Goal: Task Accomplishment & Management: Manage account settings

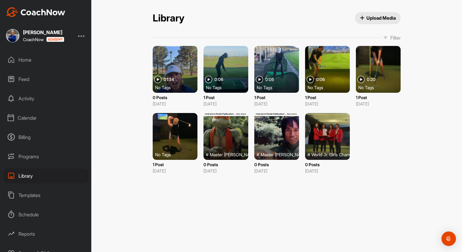
click at [25, 59] on div "Home" at bounding box center [45, 59] width 85 height 15
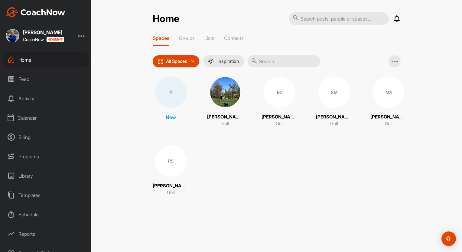
click at [170, 91] on icon at bounding box center [170, 92] width 5 height 5
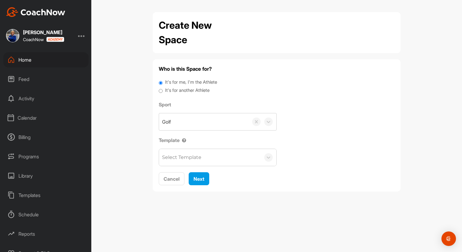
click at [161, 90] on input "It's for another Athlete" at bounding box center [161, 91] width 4 height 8
radio input "true"
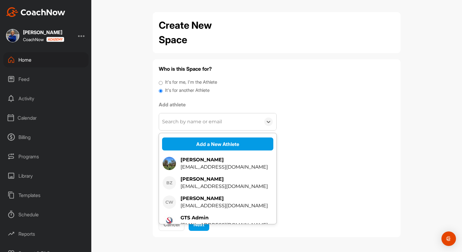
click at [174, 121] on div "Search by name or email" at bounding box center [192, 121] width 60 height 7
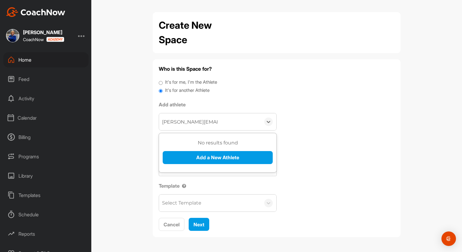
type input "[PERSON_NAME][EMAIL_ADDRESS][PERSON_NAME][DOMAIN_NAME]"
click at [212, 157] on button "Add a New Athlete" at bounding box center [218, 157] width 110 height 13
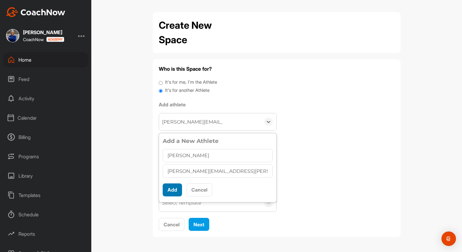
type input "[PERSON_NAME]"
click at [174, 188] on button "Add" at bounding box center [172, 190] width 19 height 13
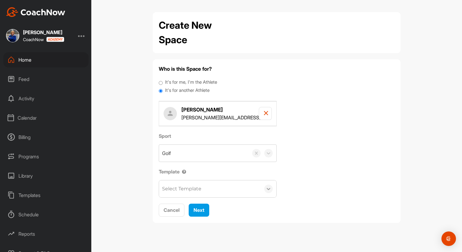
click at [269, 189] on icon at bounding box center [269, 189] width 4 height 2
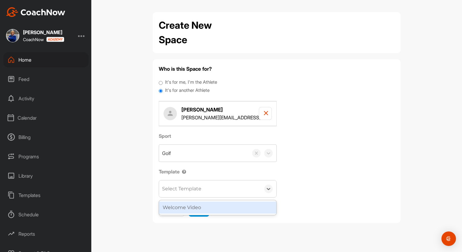
click at [194, 209] on div "Welcome Video" at bounding box center [217, 208] width 117 height 12
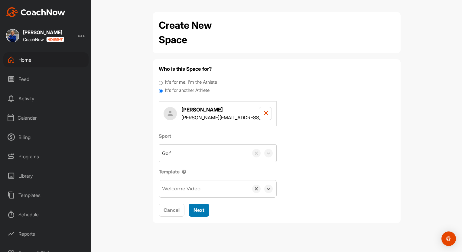
click at [201, 210] on span "Next" at bounding box center [199, 210] width 11 height 6
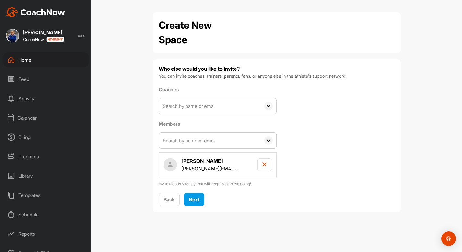
click at [269, 107] on icon at bounding box center [268, 106] width 8 height 8
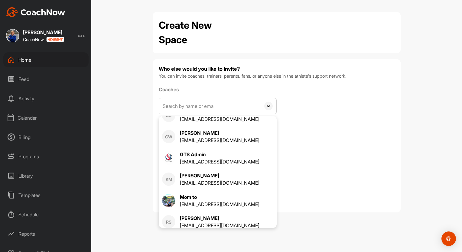
scroll to position [31, 0]
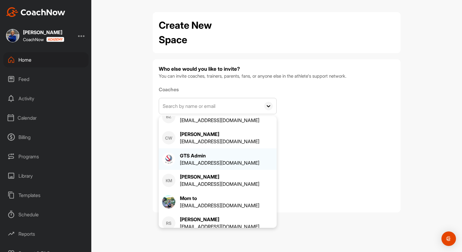
click at [195, 154] on div "GTS Admin" at bounding box center [220, 155] width 80 height 7
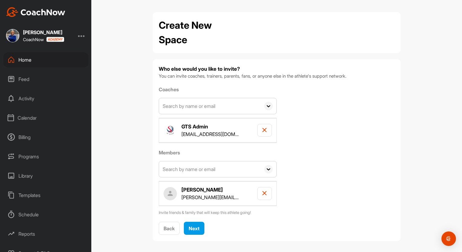
click at [266, 170] on icon at bounding box center [268, 169] width 8 height 8
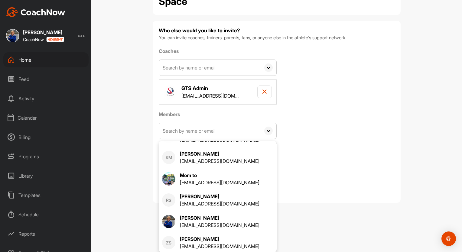
scroll to position [80, 0]
click at [82, 35] on div at bounding box center [81, 35] width 7 height 7
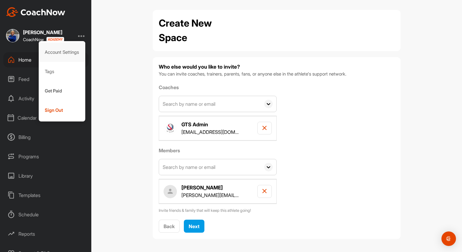
click at [58, 51] on div "Account Settings" at bounding box center [62, 52] width 47 height 19
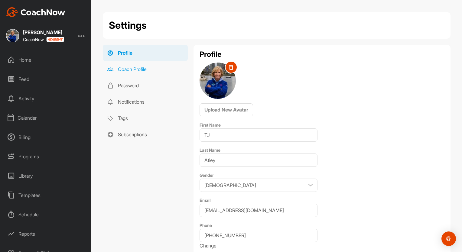
click at [145, 69] on link "Coach Profile" at bounding box center [145, 69] width 85 height 16
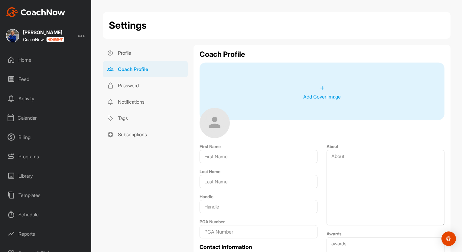
type input "TJ"
type input "Atley"
type input "[EMAIL_ADDRESS][DOMAIN_NAME]"
type input "[PHONE_NUMBER]"
type input "[GEOGRAPHIC_DATA]"
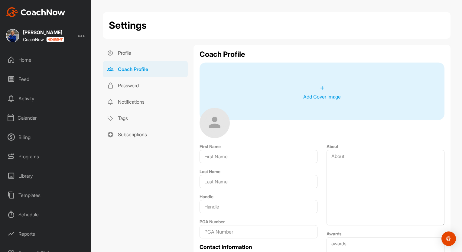
type input "[PERSON_NAME]"
type input "89011"
type textarea "Coach [PERSON_NAME] a LPGA Life Member and the Director of Golf of the Golf Tie…"
type textarea "LPGA Western Section Junior Leader Winner 2021, 2022, 2024"
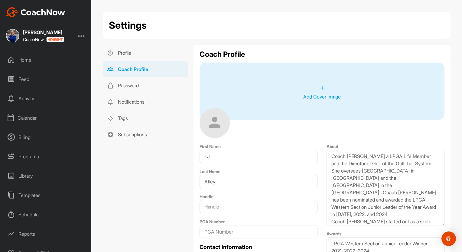
select select "NV"
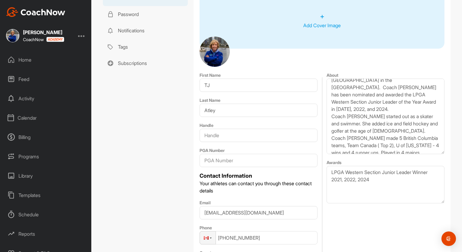
scroll to position [38, 0]
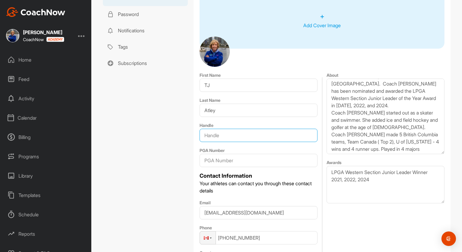
click at [213, 135] on input "text" at bounding box center [259, 135] width 118 height 13
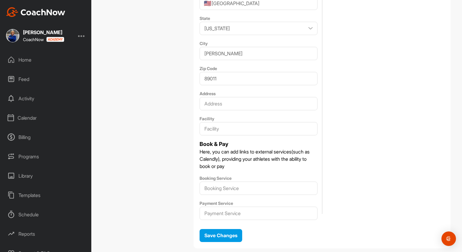
scroll to position [346, 0]
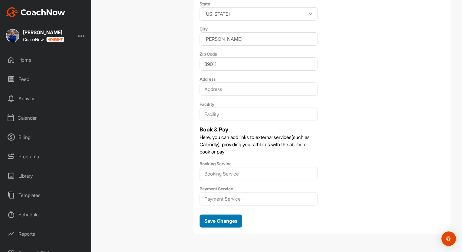
type input "Director of Golf"
click at [217, 220] on span "Save Changes" at bounding box center [220, 221] width 33 height 6
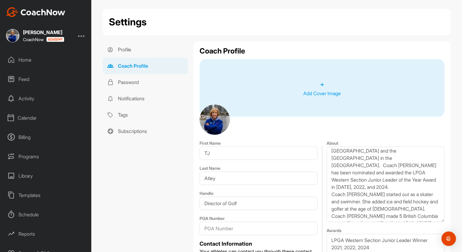
scroll to position [4, 0]
click at [313, 92] on p "Add Cover Image" at bounding box center [322, 93] width 38 height 7
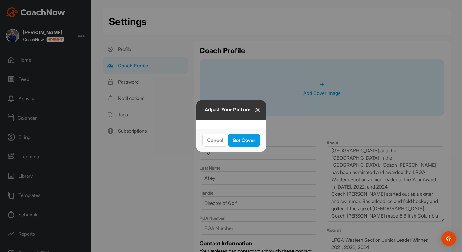
drag, startPoint x: 289, startPoint y: 136, endPoint x: 292, endPoint y: 142, distance: 6.8
click at [292, 164] on div at bounding box center [314, 202] width 227 height 76
click at [255, 143] on span "Set Cover" at bounding box center [244, 140] width 22 height 6
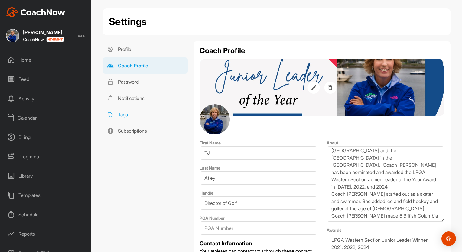
click at [120, 115] on link "Tags" at bounding box center [145, 114] width 85 height 16
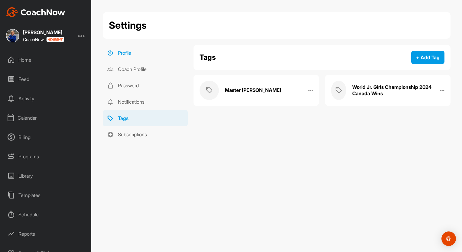
click at [123, 53] on link "Profile" at bounding box center [145, 53] width 85 height 16
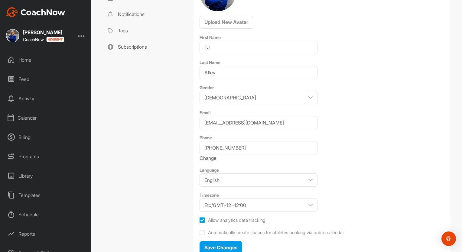
scroll to position [114, 0]
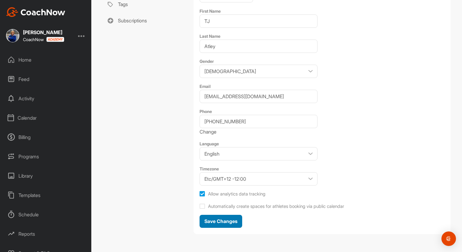
click at [221, 221] on span "Save Changes" at bounding box center [220, 221] width 33 height 6
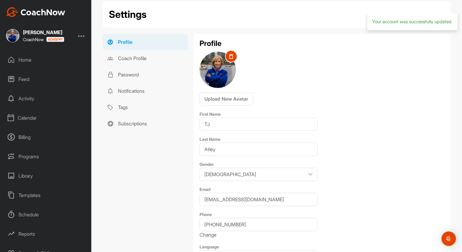
scroll to position [11, 0]
click at [23, 59] on div "Home" at bounding box center [45, 59] width 85 height 15
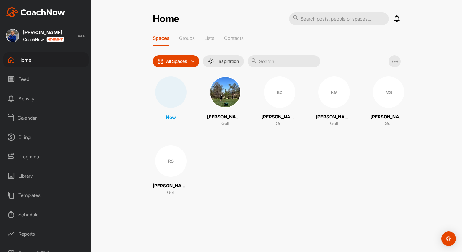
click at [169, 89] on div at bounding box center [170, 92] width 31 height 31
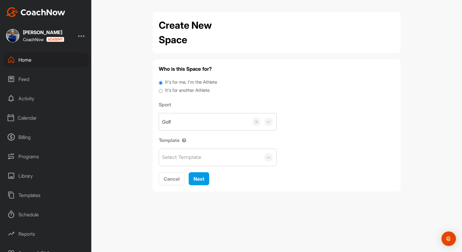
click at [161, 91] on input "It's for another Athlete" at bounding box center [161, 91] width 4 height 8
radio input "true"
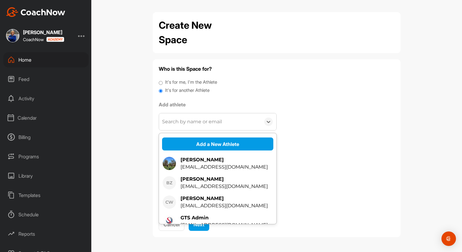
click at [183, 124] on div "Search by name or email" at bounding box center [192, 121] width 60 height 7
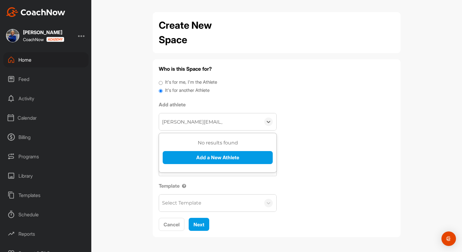
type input "[PERSON_NAME][EMAIL_ADDRESS][PERSON_NAME][DOMAIN_NAME]"
click at [298, 128] on div "Who is this Space for? It's for me, I'm the Athlete It's for another Athlete Ad…" at bounding box center [277, 148] width 236 height 166
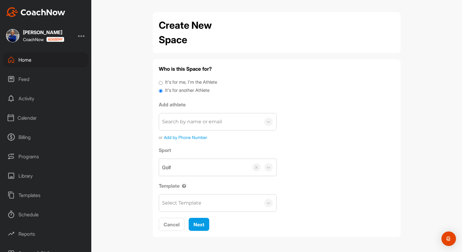
click at [193, 124] on div "Search by name or email" at bounding box center [192, 121] width 60 height 7
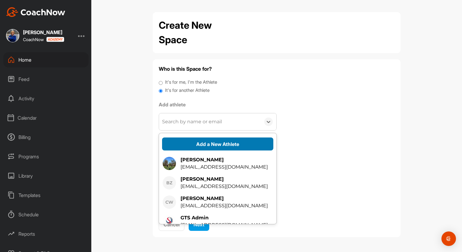
click at [203, 144] on button "Add a New Athlete" at bounding box center [217, 144] width 111 height 13
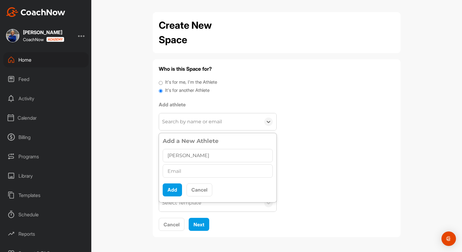
type input "[PERSON_NAME]"
click at [174, 171] on input "text" at bounding box center [218, 171] width 110 height 13
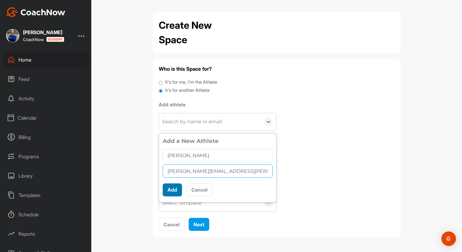
type input "[PERSON_NAME][EMAIL_ADDRESS][PERSON_NAME][DOMAIN_NAME]"
click at [171, 188] on button "Add" at bounding box center [172, 190] width 19 height 13
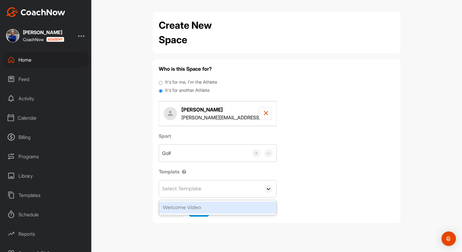
click at [267, 189] on icon at bounding box center [269, 189] width 6 height 6
click at [193, 210] on div "Welcome Video" at bounding box center [217, 208] width 117 height 12
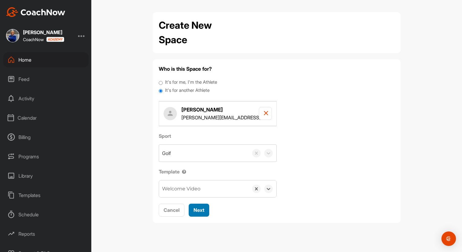
click at [196, 212] on span "Next" at bounding box center [199, 210] width 11 height 6
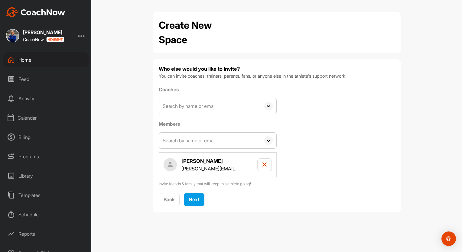
click at [269, 107] on icon at bounding box center [268, 106] width 8 height 8
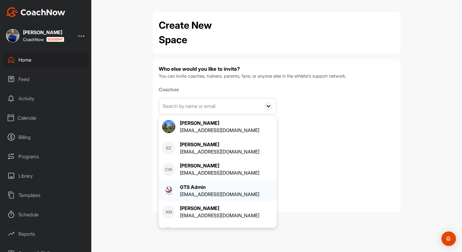
click at [195, 185] on div "GTS Admin" at bounding box center [220, 187] width 80 height 7
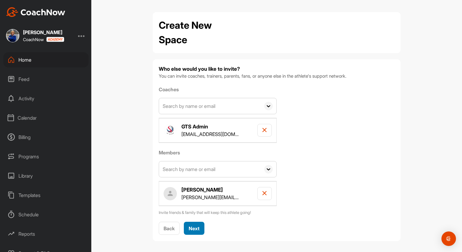
click at [195, 226] on span "Next" at bounding box center [194, 229] width 11 height 6
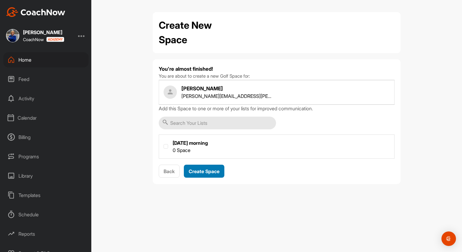
click at [198, 169] on span "Create Space" at bounding box center [204, 171] width 31 height 6
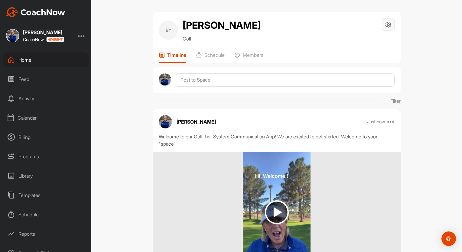
click at [387, 24] on icon at bounding box center [388, 24] width 7 height 7
click at [329, 41] on div "BY [PERSON_NAME] Golf Space Settings Your Notifications" at bounding box center [277, 30] width 236 height 24
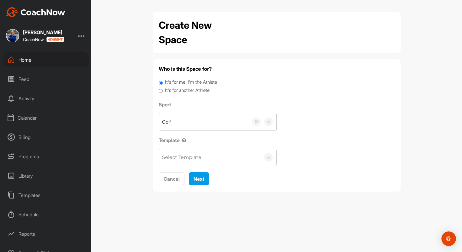
click at [162, 91] on input "It's for another Athlete" at bounding box center [161, 91] width 4 height 8
radio input "true"
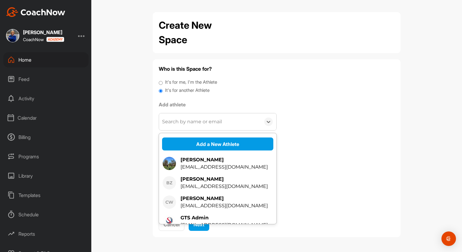
click at [203, 119] on div "Search by name or email" at bounding box center [192, 121] width 60 height 7
click at [214, 144] on button "Add a New Athlete" at bounding box center [217, 144] width 111 height 13
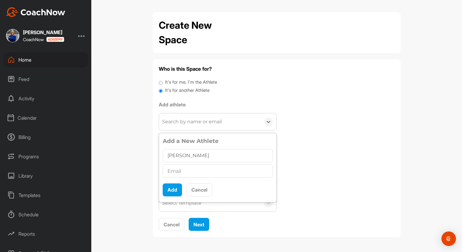
type input "[PERSON_NAME]"
click at [173, 171] on input "text" at bounding box center [218, 171] width 110 height 13
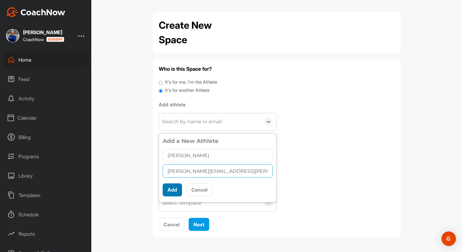
type input "[PERSON_NAME][EMAIL_ADDRESS][PERSON_NAME][DOMAIN_NAME]"
click at [172, 189] on button "Add" at bounding box center [172, 190] width 19 height 13
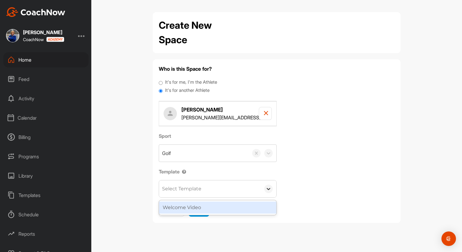
click at [267, 190] on icon at bounding box center [269, 189] width 6 height 6
click at [196, 211] on div "Welcome Video" at bounding box center [217, 208] width 117 height 12
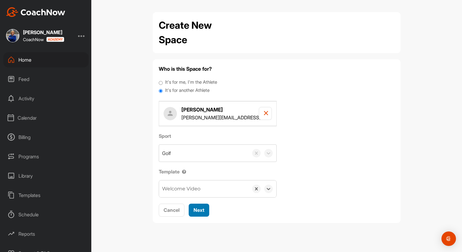
click at [200, 209] on span "Next" at bounding box center [199, 210] width 11 height 6
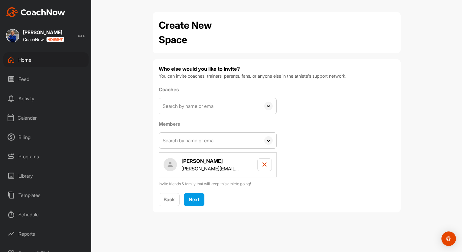
click at [269, 106] on icon at bounding box center [269, 106] width 4 height 2
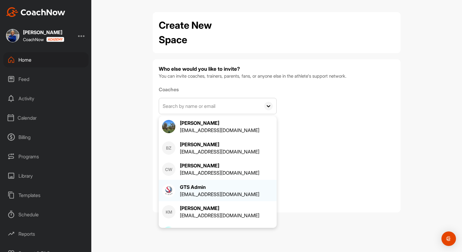
click at [192, 187] on div "GTS Admin" at bounding box center [220, 187] width 80 height 7
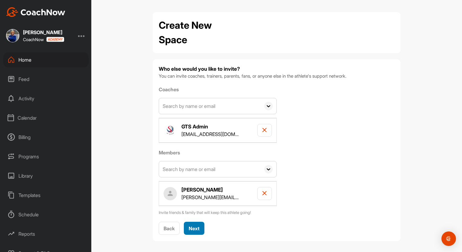
click at [193, 226] on span "Next" at bounding box center [194, 229] width 11 height 6
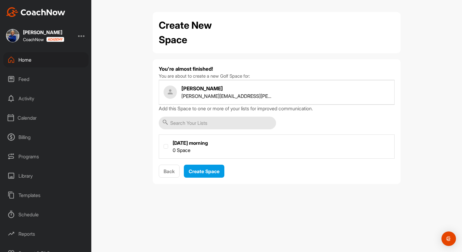
click at [180, 123] on input "text" at bounding box center [217, 123] width 117 height 13
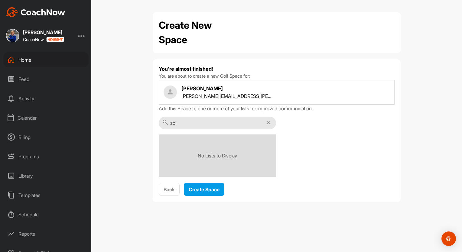
type input "z"
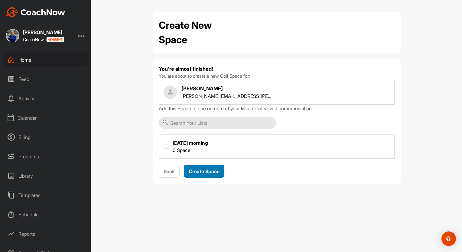
click at [204, 170] on span "Create Space" at bounding box center [204, 171] width 31 height 6
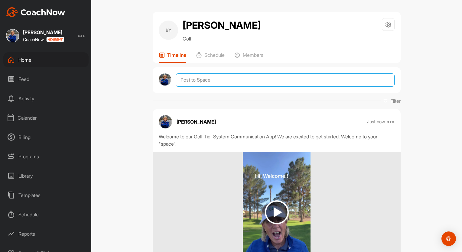
click at [183, 76] on textarea at bounding box center [285, 80] width 219 height 13
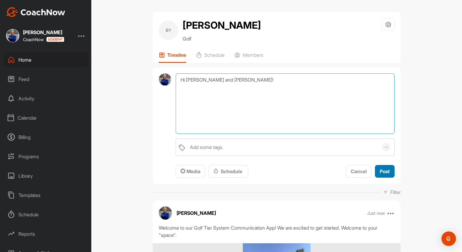
type textarea "Hi [PERSON_NAME] and [PERSON_NAME]!"
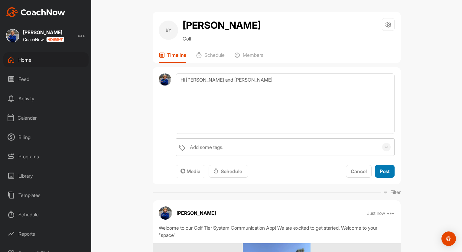
click at [383, 171] on span "Post" at bounding box center [385, 171] width 10 height 6
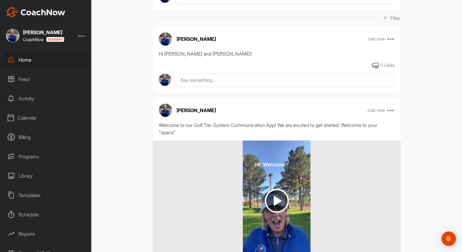
click at [23, 79] on div "Feed" at bounding box center [45, 79] width 85 height 15
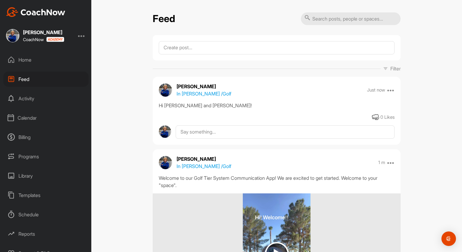
click at [29, 96] on div "Activity" at bounding box center [45, 98] width 85 height 15
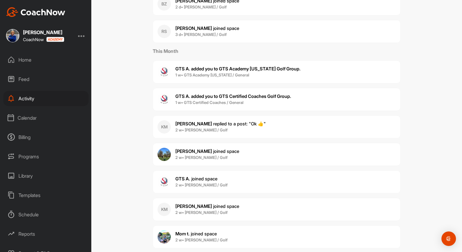
scroll to position [100, 0]
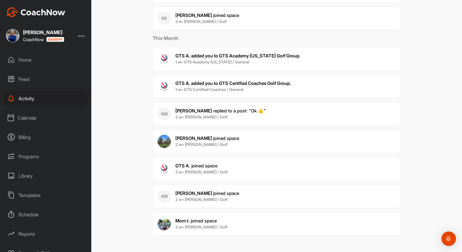
click at [286, 82] on b "GTS A. added you to GTS Certified Coaches Golf Group." at bounding box center [233, 83] width 116 height 6
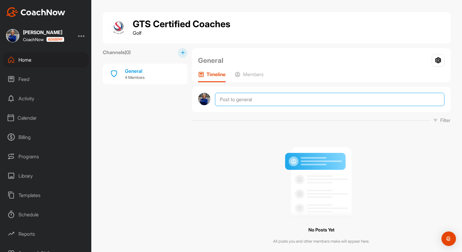
click at [230, 99] on textarea at bounding box center [330, 99] width 230 height 13
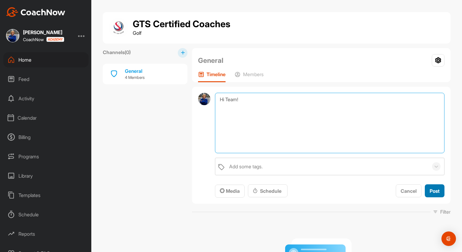
type textarea "Hi Team!"
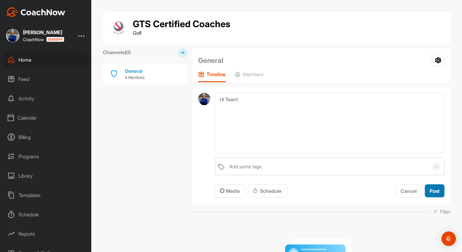
click at [433, 188] on span "Post" at bounding box center [435, 191] width 10 height 6
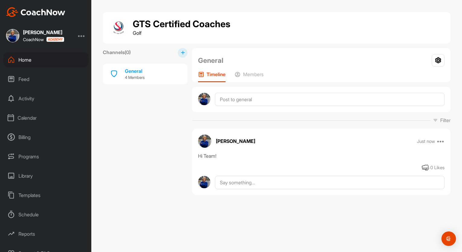
click at [24, 58] on div "Home" at bounding box center [45, 59] width 85 height 15
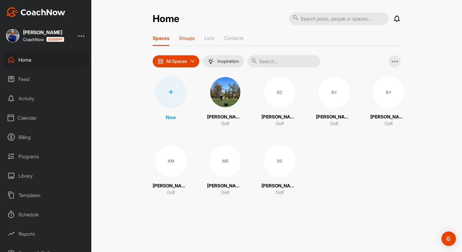
click at [189, 39] on p "Groups" at bounding box center [187, 38] width 16 height 6
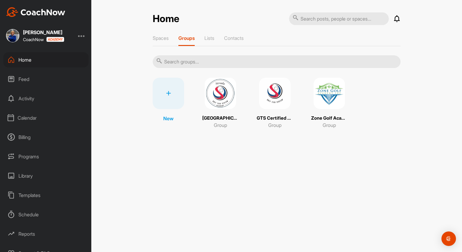
click at [168, 93] on icon at bounding box center [168, 93] width 5 height 5
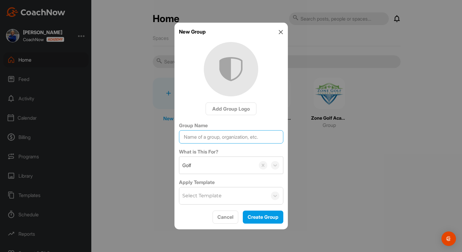
click at [206, 139] on input "Group Name" at bounding box center [231, 136] width 104 height 13
type input "Discover Golf [DATE]"
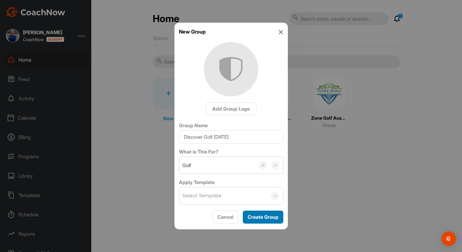
click at [257, 216] on span "Create Group" at bounding box center [263, 217] width 31 height 6
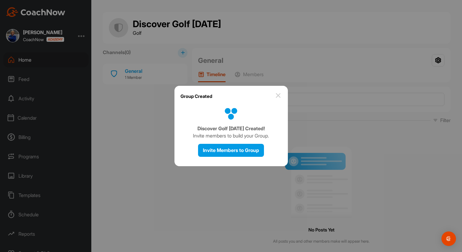
click at [277, 94] on img at bounding box center [278, 95] width 7 height 7
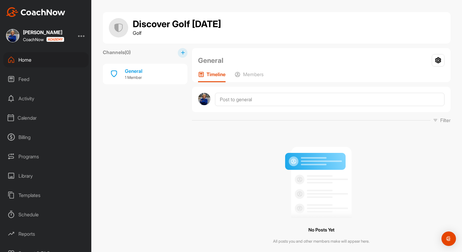
click at [24, 59] on div "Home" at bounding box center [45, 59] width 85 height 15
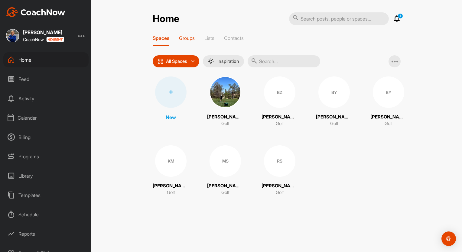
click at [189, 37] on p "Groups" at bounding box center [187, 38] width 16 height 6
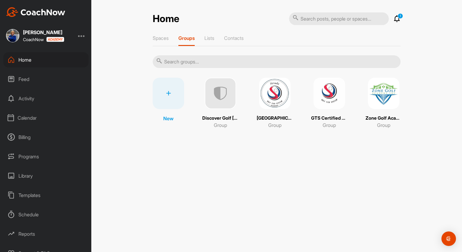
click at [168, 93] on icon at bounding box center [168, 93] width 5 height 5
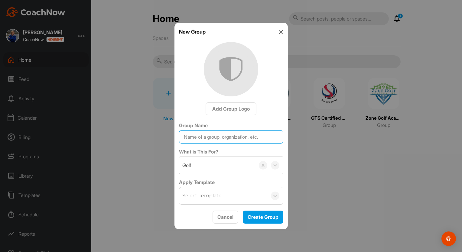
click at [194, 137] on input "Group Name" at bounding box center [231, 136] width 104 height 13
type input "Discover Golf [DATE]"
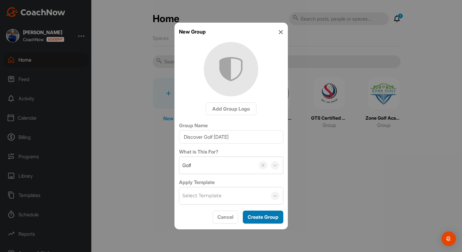
click at [262, 218] on span "Create Group" at bounding box center [263, 217] width 31 height 6
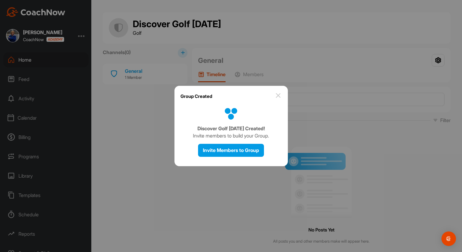
click at [276, 97] on img at bounding box center [278, 95] width 7 height 7
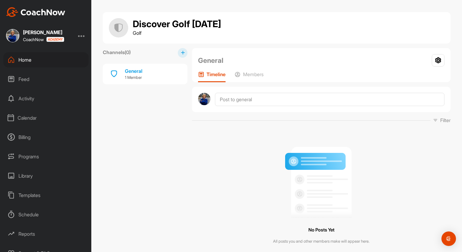
click at [24, 60] on div "Home" at bounding box center [45, 59] width 85 height 15
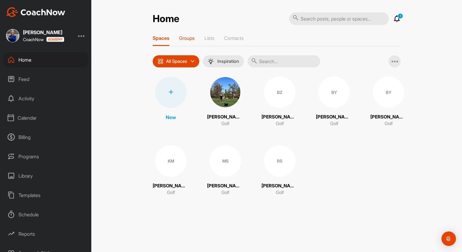
click at [189, 38] on p "Groups" at bounding box center [187, 38] width 16 height 6
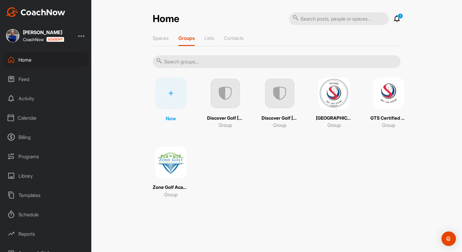
click at [171, 93] on icon at bounding box center [170, 93] width 5 height 5
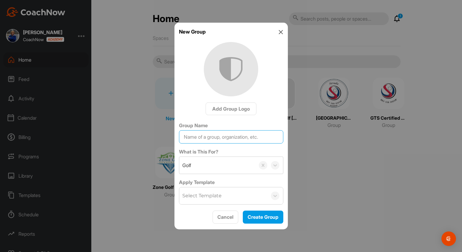
click at [189, 138] on input "Group Name" at bounding box center [231, 136] width 104 height 13
type input "Discover Golf [DATE] Mornings"
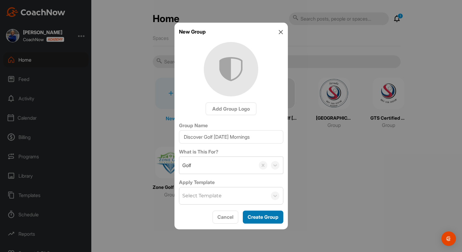
click at [258, 216] on span "Create Group" at bounding box center [263, 217] width 31 height 6
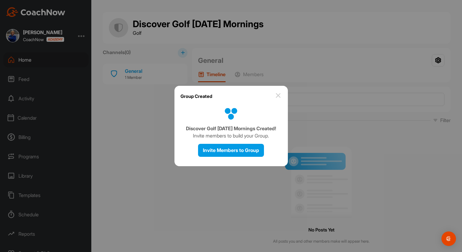
click at [281, 96] on img at bounding box center [278, 95] width 7 height 7
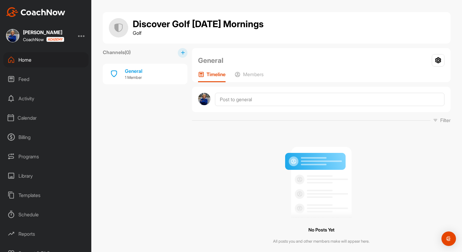
click at [27, 60] on div "Home" at bounding box center [45, 59] width 85 height 15
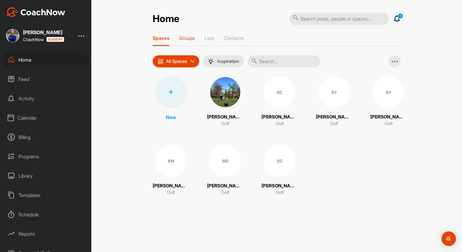
click at [188, 38] on p "Groups" at bounding box center [187, 38] width 16 height 6
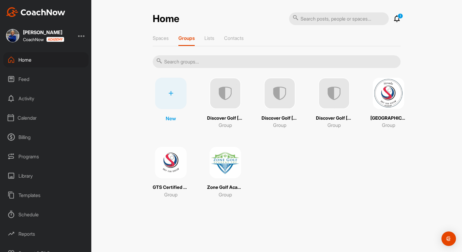
click at [170, 91] on icon at bounding box center [170, 93] width 5 height 5
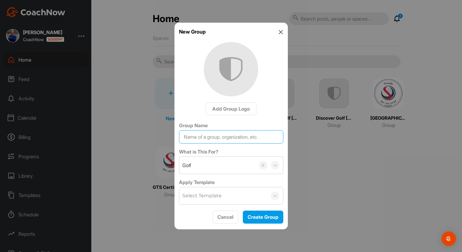
click at [186, 136] on input "Group Name" at bounding box center [231, 136] width 104 height 13
type input "Discover Golf [DATE] 11 am"
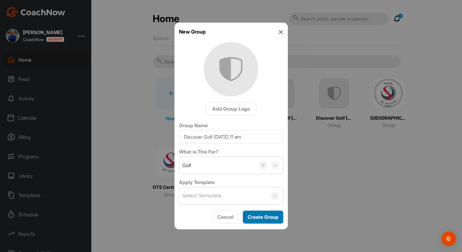
click at [260, 216] on span "Create Group" at bounding box center [263, 217] width 31 height 6
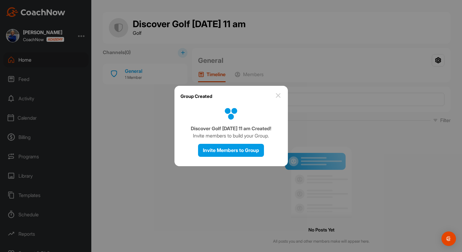
click at [275, 97] on img at bounding box center [278, 95] width 7 height 7
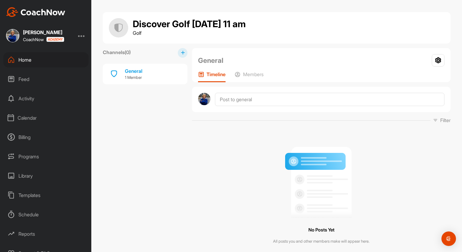
click at [28, 60] on div "Home" at bounding box center [45, 59] width 85 height 15
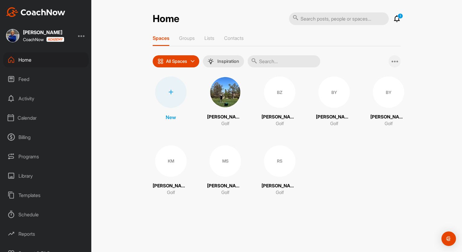
click at [394, 61] on icon at bounding box center [395, 61] width 7 height 7
click at [170, 90] on icon at bounding box center [170, 92] width 5 height 5
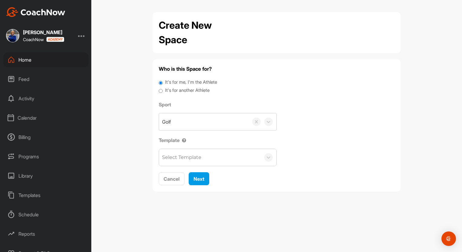
click at [160, 91] on input "It's for another Athlete" at bounding box center [161, 91] width 4 height 8
radio input "true"
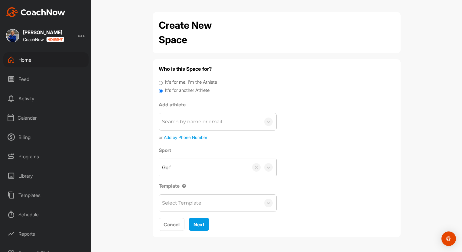
click at [205, 125] on div "Search by name or email" at bounding box center [192, 121] width 60 height 7
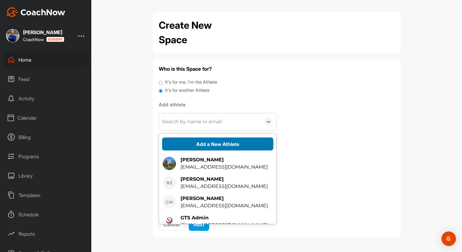
click at [211, 142] on button "Add a New Athlete" at bounding box center [217, 144] width 111 height 13
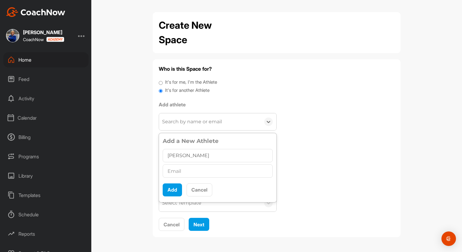
type input "[PERSON_NAME]"
click at [173, 172] on input "text" at bounding box center [218, 171] width 110 height 13
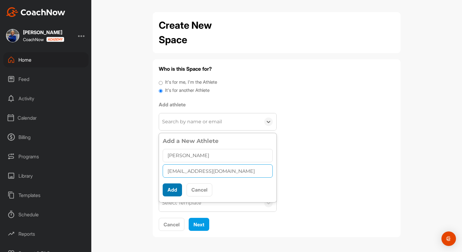
type input "[EMAIL_ADDRESS][DOMAIN_NAME]"
click at [174, 189] on button "Add" at bounding box center [172, 190] width 19 height 13
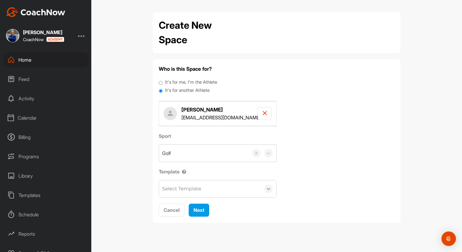
click at [269, 189] on icon at bounding box center [269, 189] width 4 height 2
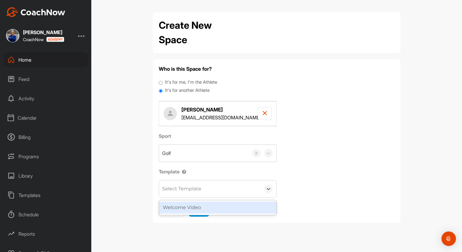
click at [188, 204] on div "Welcome Video" at bounding box center [217, 208] width 117 height 12
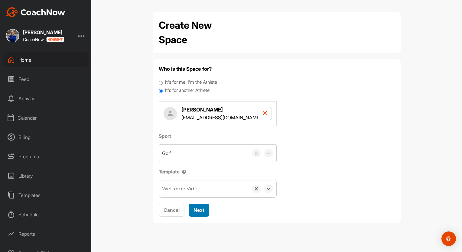
click at [199, 211] on span "Next" at bounding box center [199, 210] width 11 height 6
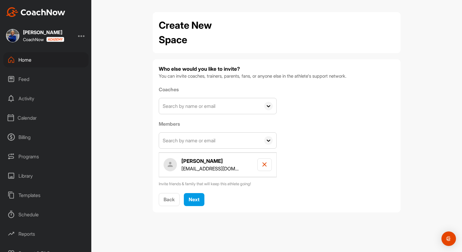
click at [268, 106] on icon at bounding box center [269, 106] width 4 height 2
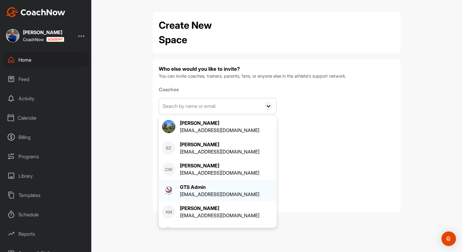
click at [199, 188] on div "GTS Admin" at bounding box center [220, 187] width 80 height 7
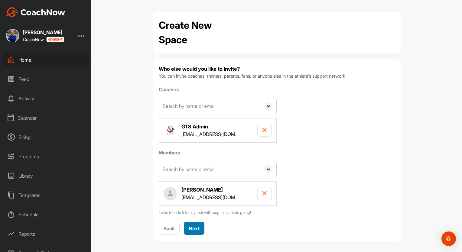
click at [192, 226] on span "Next" at bounding box center [194, 229] width 11 height 6
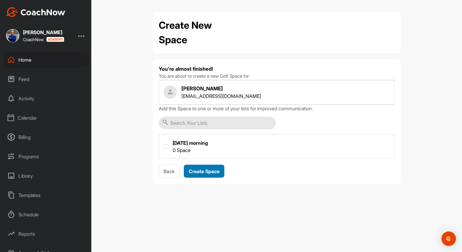
click at [206, 169] on span "Create Space" at bounding box center [204, 171] width 31 height 6
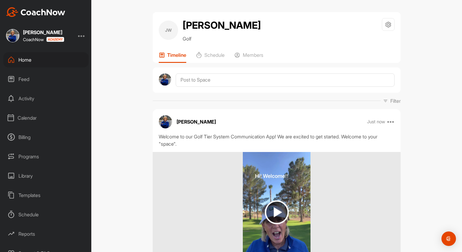
click at [25, 58] on div "Home" at bounding box center [45, 59] width 85 height 15
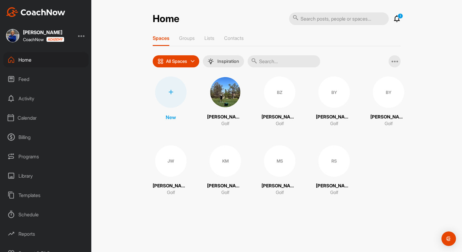
click at [170, 90] on icon at bounding box center [170, 92] width 5 height 5
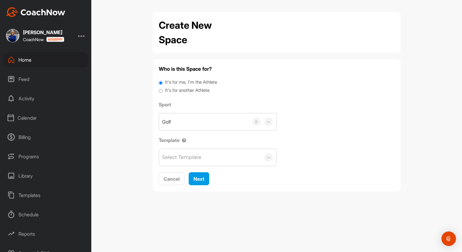
click at [161, 90] on input "It's for another Athlete" at bounding box center [161, 91] width 4 height 8
radio input "true"
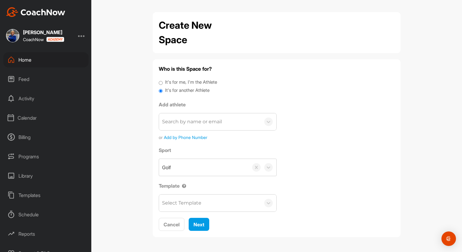
click at [171, 122] on div "Search by name or email" at bounding box center [192, 121] width 60 height 7
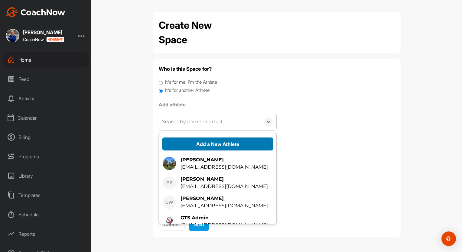
click at [204, 142] on button "Add a New Athlete" at bounding box center [217, 144] width 111 height 13
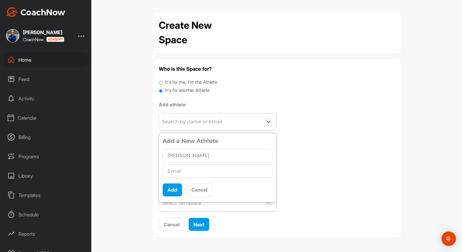
type input "[PERSON_NAME]"
click at [176, 171] on input "text" at bounding box center [218, 171] width 110 height 13
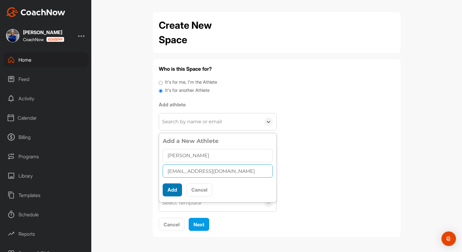
type input "[EMAIL_ADDRESS][DOMAIN_NAME]"
click at [173, 188] on button "Add" at bounding box center [172, 190] width 19 height 13
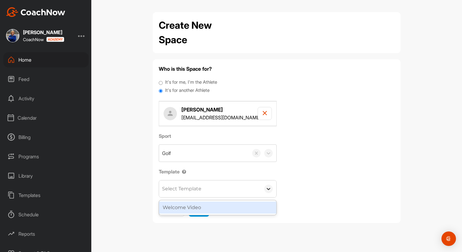
click at [269, 189] on icon at bounding box center [269, 189] width 6 height 6
click at [197, 206] on div "Welcome Video" at bounding box center [217, 208] width 117 height 12
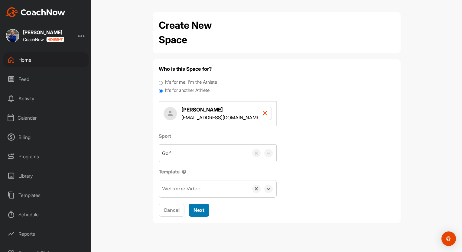
click at [201, 209] on span "Next" at bounding box center [199, 210] width 11 height 6
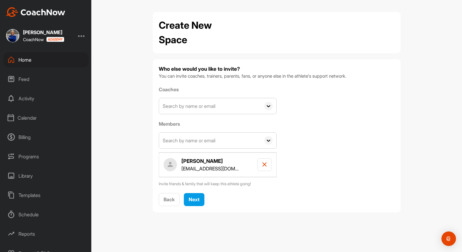
click at [270, 106] on icon at bounding box center [268, 106] width 8 height 8
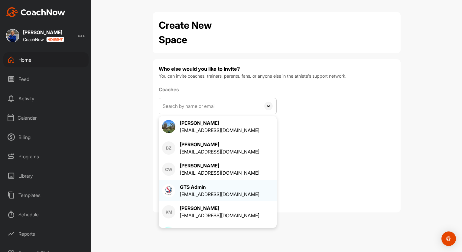
click at [193, 194] on div "[EMAIL_ADDRESS][DOMAIN_NAME]" at bounding box center [220, 194] width 80 height 7
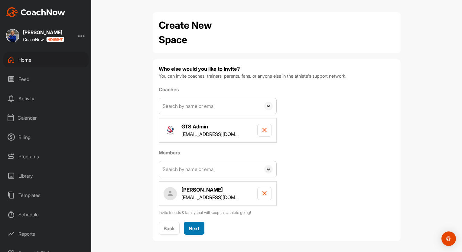
click at [192, 226] on span "Next" at bounding box center [194, 229] width 11 height 6
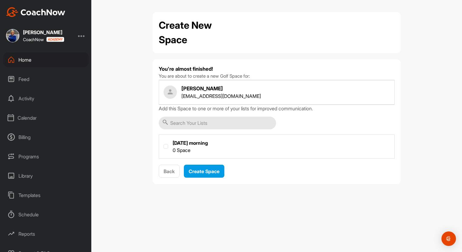
click at [189, 123] on input "text" at bounding box center [217, 123] width 117 height 13
click at [198, 170] on span "Create Space" at bounding box center [204, 171] width 31 height 6
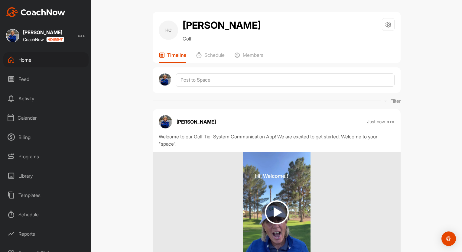
click at [26, 57] on div "Home" at bounding box center [45, 59] width 85 height 15
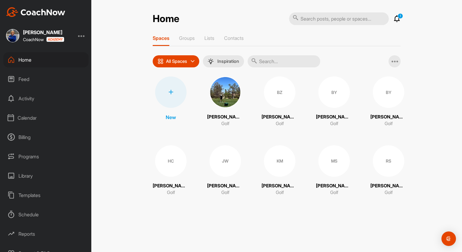
click at [171, 92] on icon at bounding box center [170, 92] width 5 height 5
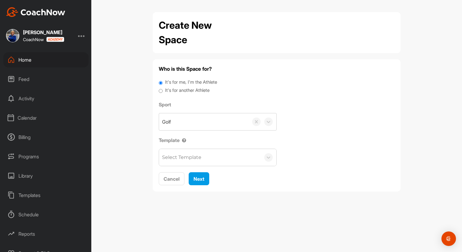
click at [159, 91] on input "It's for another Athlete" at bounding box center [161, 91] width 4 height 8
radio input "true"
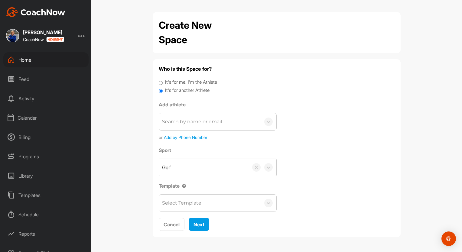
click at [179, 124] on div "Search by name or email" at bounding box center [192, 121] width 60 height 7
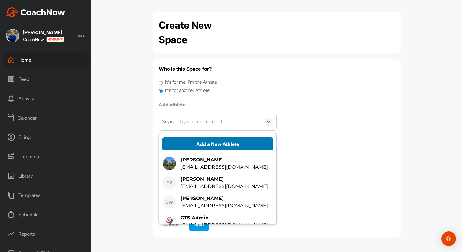
click at [199, 143] on button "Add a New Athlete" at bounding box center [217, 144] width 111 height 13
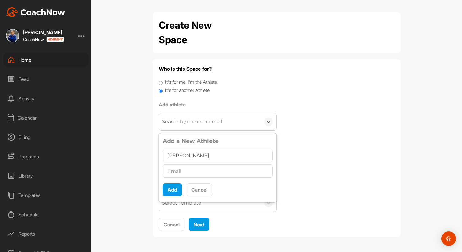
type input "[PERSON_NAME]"
click at [174, 170] on input "text" at bounding box center [218, 171] width 110 height 13
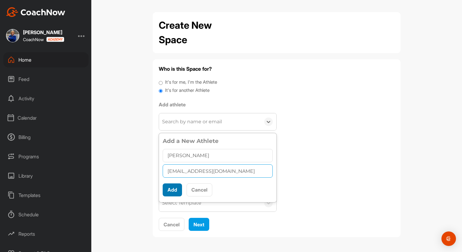
type input "[EMAIL_ADDRESS][DOMAIN_NAME]"
click at [174, 187] on button "Add" at bounding box center [172, 190] width 19 height 13
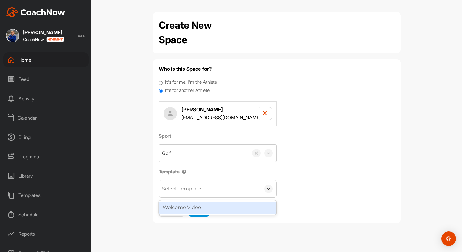
click at [270, 187] on icon at bounding box center [269, 189] width 6 height 6
click at [197, 208] on div "Welcome Video" at bounding box center [217, 208] width 117 height 12
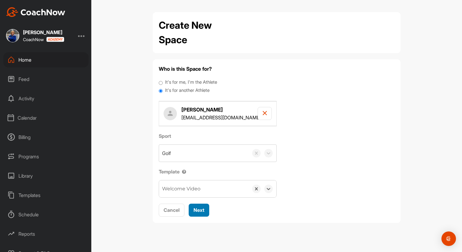
click at [197, 210] on span "Next" at bounding box center [199, 210] width 11 height 6
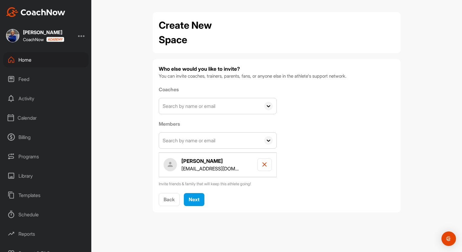
click at [269, 107] on icon at bounding box center [269, 106] width 4 height 2
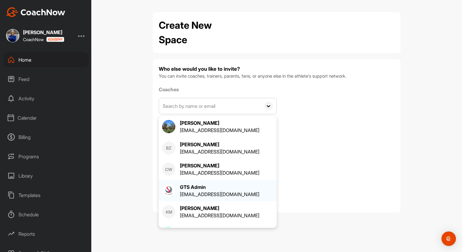
click at [189, 186] on div "GTS Admin" at bounding box center [220, 187] width 80 height 7
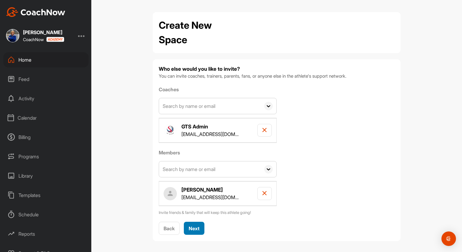
click at [191, 227] on span "Next" at bounding box center [194, 229] width 11 height 6
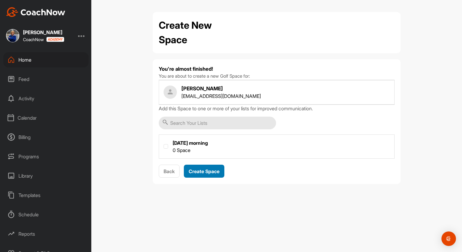
click at [206, 171] on span "Create Space" at bounding box center [204, 171] width 31 height 6
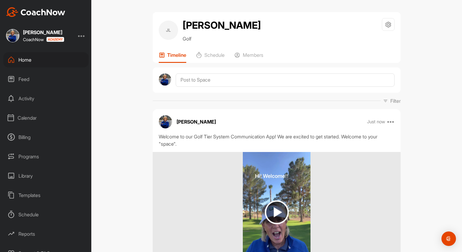
click at [25, 57] on div "Home" at bounding box center [45, 59] width 85 height 15
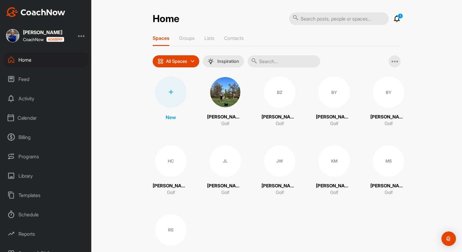
click at [168, 92] on icon at bounding box center [170, 92] width 5 height 5
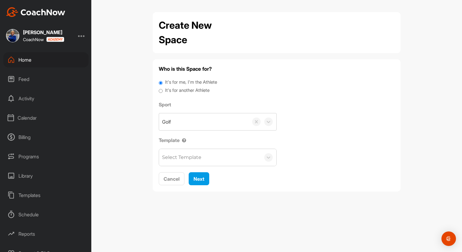
click at [161, 89] on input "It's for another Athlete" at bounding box center [161, 91] width 4 height 8
radio input "true"
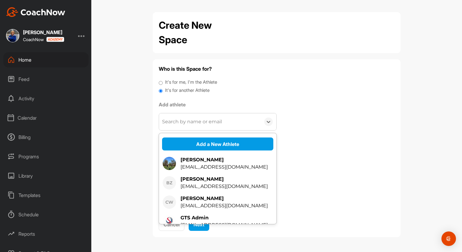
click at [173, 121] on div "Search by name or email" at bounding box center [192, 121] width 60 height 7
click at [197, 143] on button "Add a New Athlete" at bounding box center [217, 144] width 111 height 13
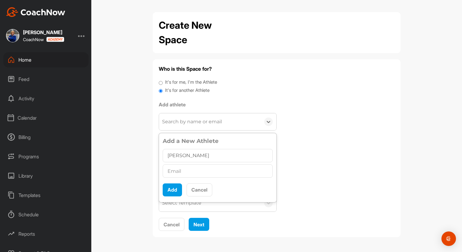
type input "[PERSON_NAME]"
click at [173, 169] on input "text" at bounding box center [218, 171] width 110 height 13
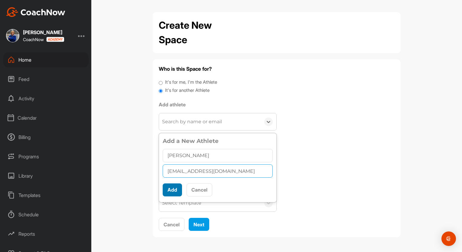
type input "[EMAIL_ADDRESS][DOMAIN_NAME]"
click at [175, 188] on button "Add" at bounding box center [172, 190] width 19 height 13
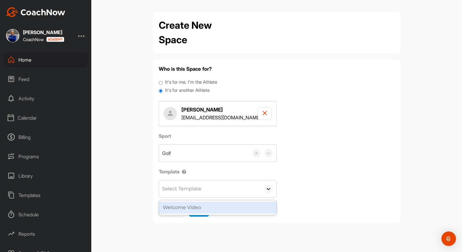
click at [270, 187] on icon at bounding box center [269, 189] width 6 height 6
click at [198, 211] on div "Welcome Video" at bounding box center [217, 208] width 117 height 12
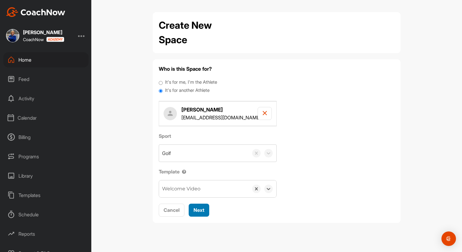
click at [199, 209] on span "Next" at bounding box center [199, 210] width 11 height 6
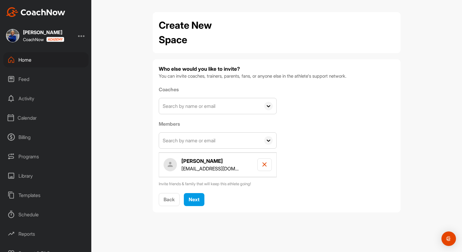
click at [268, 106] on icon at bounding box center [269, 106] width 4 height 2
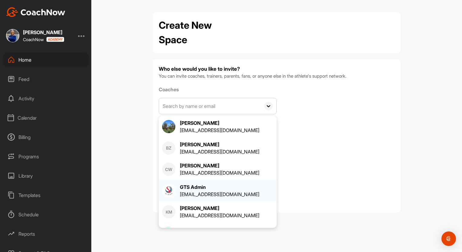
click at [198, 191] on div "[EMAIL_ADDRESS][DOMAIN_NAME]" at bounding box center [220, 194] width 80 height 7
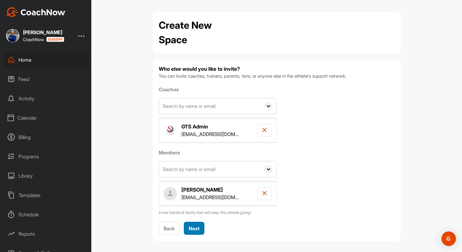
click at [191, 226] on span "Next" at bounding box center [194, 229] width 11 height 6
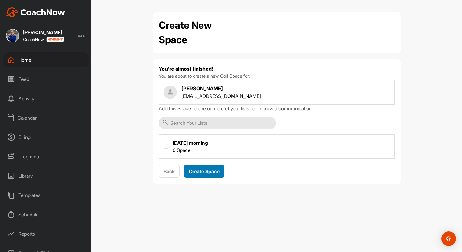
click at [205, 169] on span "Create Space" at bounding box center [204, 171] width 31 height 6
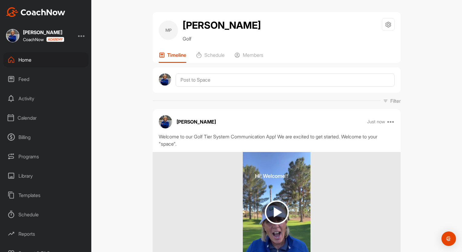
click at [26, 60] on div "Home" at bounding box center [45, 59] width 85 height 15
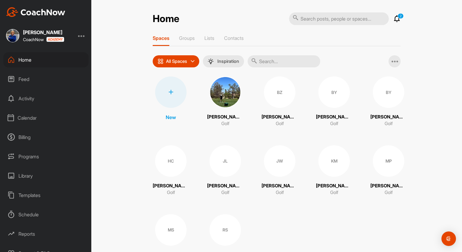
click at [168, 92] on icon at bounding box center [170, 92] width 5 height 5
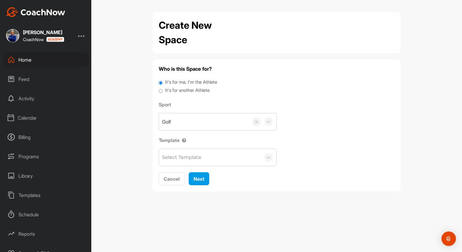
click at [161, 92] on input "It's for another Athlete" at bounding box center [161, 91] width 4 height 8
radio input "true"
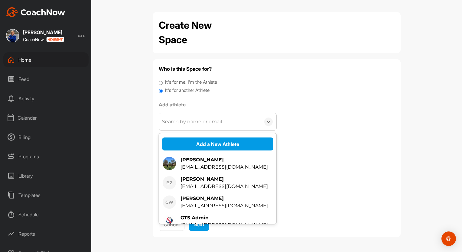
click at [175, 120] on div "Search by name or email" at bounding box center [192, 121] width 60 height 7
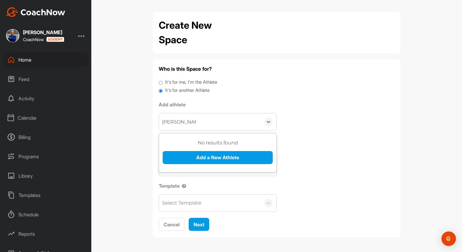
type input "[PERSON_NAME]"
click at [211, 155] on button "Add a New Athlete" at bounding box center [218, 157] width 110 height 13
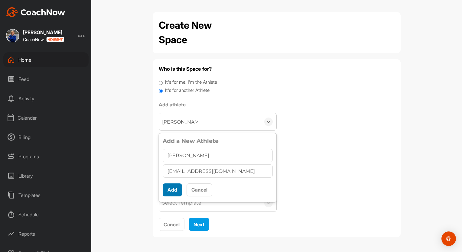
type input "[EMAIL_ADDRESS][DOMAIN_NAME]"
click at [175, 188] on button "Add" at bounding box center [172, 190] width 19 height 13
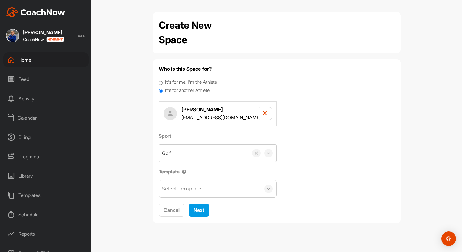
click at [268, 189] on icon at bounding box center [269, 189] width 4 height 2
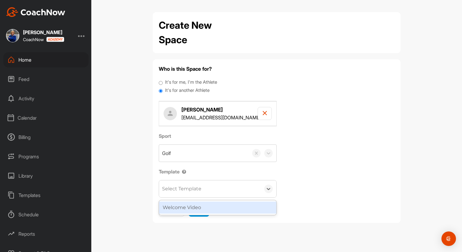
click at [191, 209] on div "Welcome Video" at bounding box center [217, 208] width 117 height 12
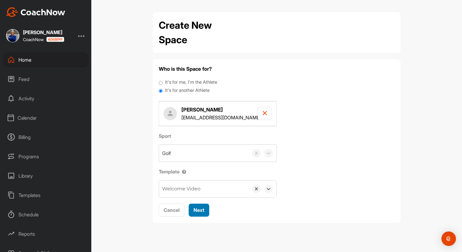
click at [202, 209] on span "Next" at bounding box center [199, 210] width 11 height 6
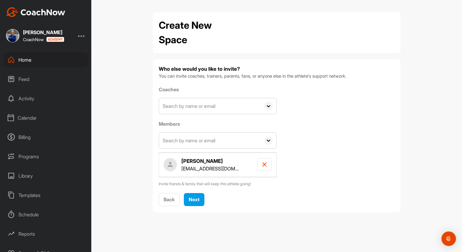
click at [270, 105] on icon at bounding box center [269, 106] width 4 height 2
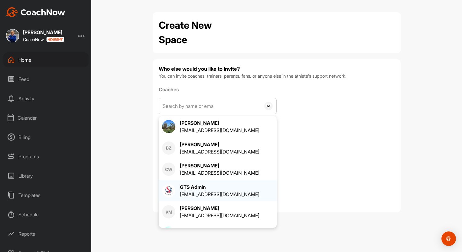
click at [195, 189] on div "GTS Admin" at bounding box center [220, 187] width 80 height 7
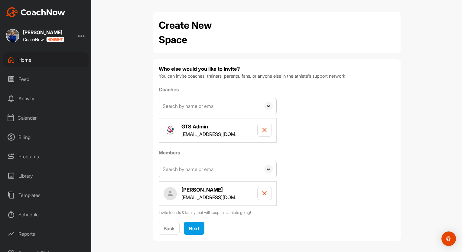
click at [267, 106] on icon at bounding box center [269, 106] width 4 height 2
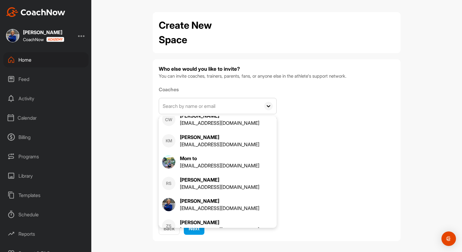
scroll to position [58, 0]
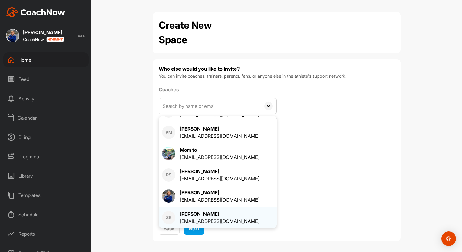
click at [186, 214] on div "[PERSON_NAME]" at bounding box center [220, 214] width 80 height 7
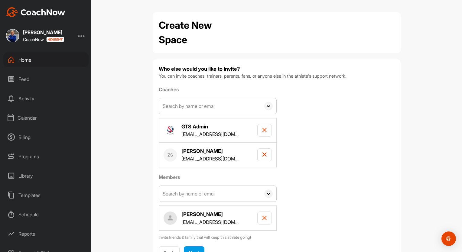
scroll to position [27, 0]
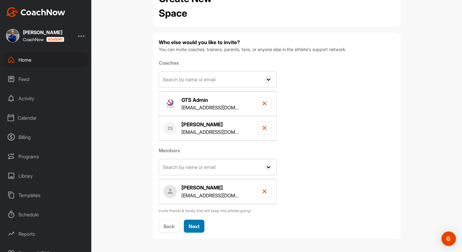
click at [192, 224] on span "Next" at bounding box center [194, 227] width 11 height 6
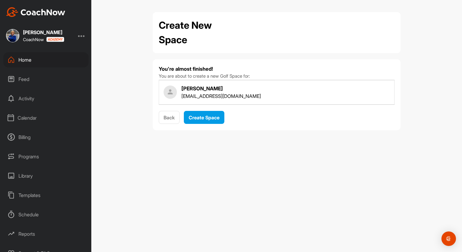
scroll to position [0, 0]
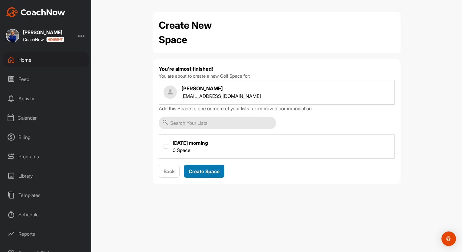
click at [204, 172] on span "Create Space" at bounding box center [204, 171] width 31 height 6
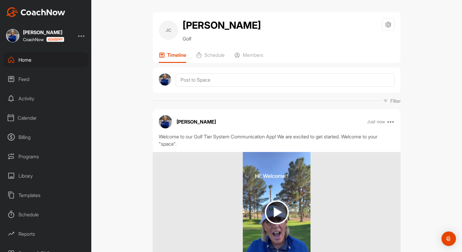
click at [25, 58] on div "Home" at bounding box center [45, 59] width 85 height 15
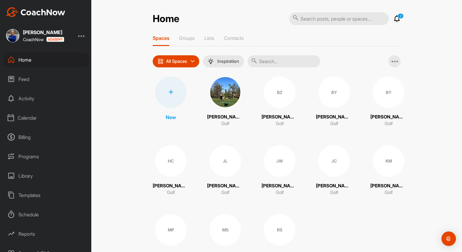
click at [283, 116] on p "[PERSON_NAME]" at bounding box center [280, 117] width 36 height 7
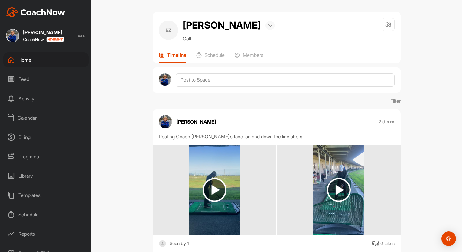
click at [266, 24] on div at bounding box center [270, 25] width 9 height 9
click at [280, 40] on div "BZ [PERSON_NAME] Bookings Golf Space Settings Your Notifications" at bounding box center [277, 30] width 236 height 24
click at [387, 25] on icon at bounding box center [388, 24] width 7 height 7
click at [250, 56] on p "Members" at bounding box center [253, 55] width 21 height 6
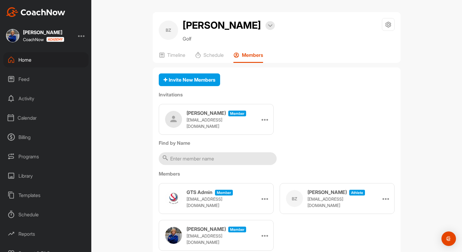
click at [25, 59] on div "Home" at bounding box center [45, 59] width 85 height 15
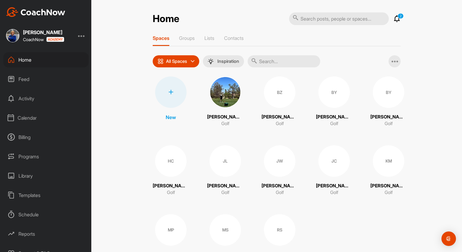
click at [224, 185] on p "[PERSON_NAME]" at bounding box center [225, 186] width 36 height 7
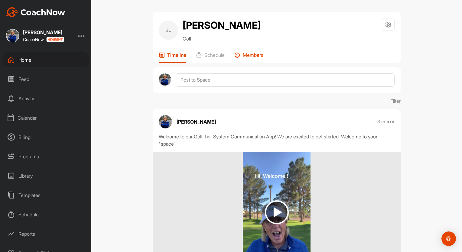
click at [250, 54] on p "Members" at bounding box center [253, 55] width 21 height 6
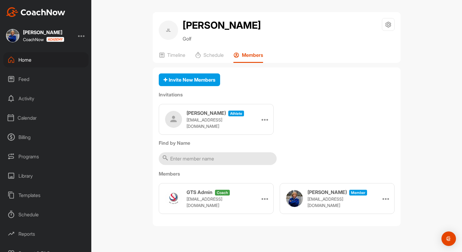
click at [182, 154] on input "text" at bounding box center [218, 158] width 118 height 13
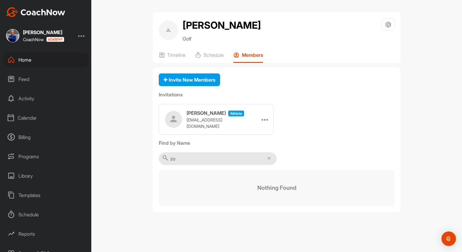
type input "z"
type input "c"
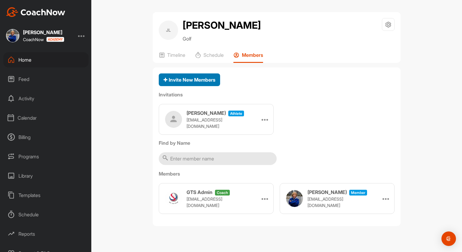
click at [203, 79] on span "Invite New Members" at bounding box center [190, 80] width 52 height 6
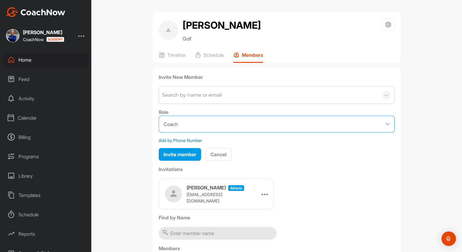
click at [384, 124] on select "Coach Member" at bounding box center [277, 124] width 236 height 17
click at [159, 116] on select "Coach Member" at bounding box center [277, 124] width 236 height 17
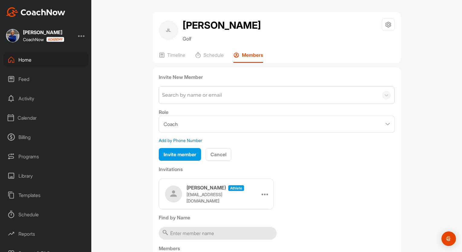
click at [183, 96] on div "Search by name or email" at bounding box center [192, 95] width 60 height 7
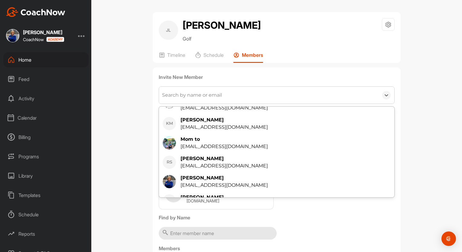
scroll to position [86, 0]
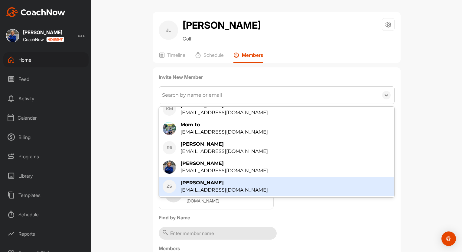
click at [188, 181] on div "[PERSON_NAME]" at bounding box center [224, 182] width 87 height 7
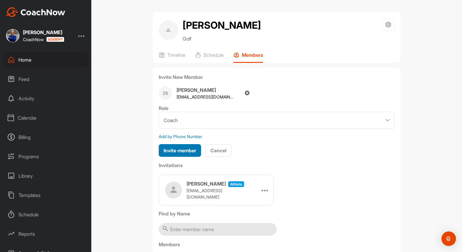
click at [178, 149] on span "Invite member" at bounding box center [180, 151] width 33 height 6
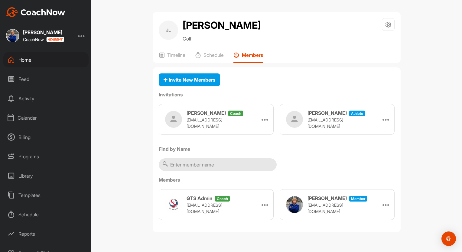
click at [23, 57] on div "Home" at bounding box center [45, 59] width 85 height 15
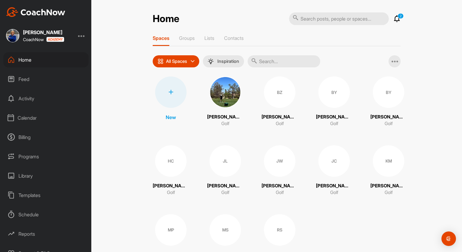
click at [325, 186] on p "[PERSON_NAME]" at bounding box center [334, 186] width 36 height 7
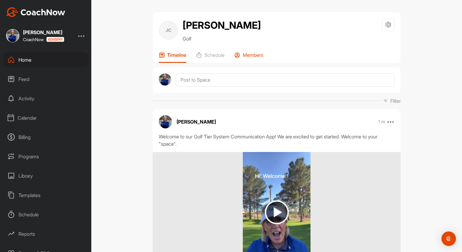
click at [251, 54] on p "Members" at bounding box center [253, 55] width 21 height 6
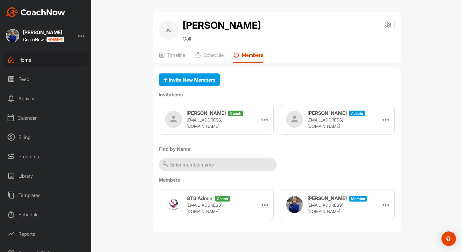
click at [23, 59] on div "Home" at bounding box center [45, 59] width 85 height 15
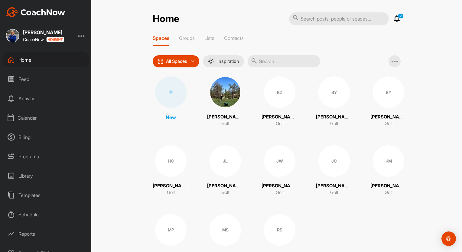
scroll to position [32, 0]
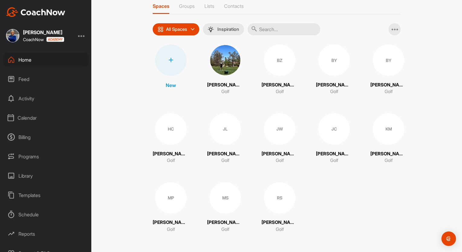
click at [175, 221] on p "[PERSON_NAME]" at bounding box center [171, 222] width 36 height 7
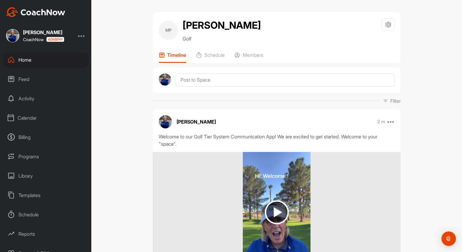
click at [28, 58] on div "Home" at bounding box center [45, 59] width 85 height 15
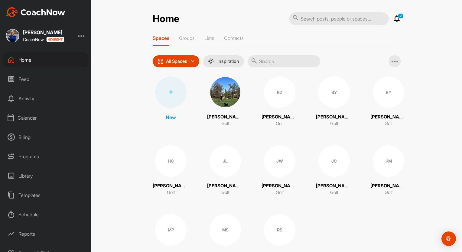
click at [170, 90] on icon at bounding box center [170, 92] width 5 height 5
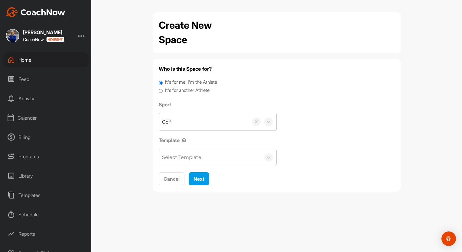
click at [162, 90] on input "It's for another Athlete" at bounding box center [161, 91] width 4 height 8
radio input "true"
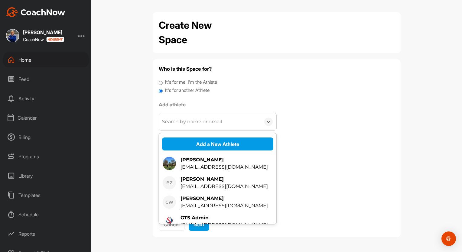
click at [179, 124] on div "Search by name or email" at bounding box center [192, 121] width 60 height 7
click at [213, 144] on button "Add a New Athlete" at bounding box center [217, 144] width 111 height 13
click at [169, 122] on div "Search by name or email" at bounding box center [192, 121] width 60 height 7
click at [199, 142] on button "Add a New Athlete" at bounding box center [217, 144] width 111 height 13
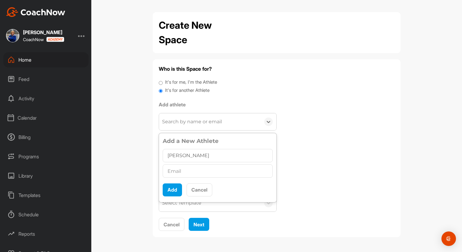
type input "[PERSON_NAME]"
click at [173, 170] on input "text" at bounding box center [218, 171] width 110 height 13
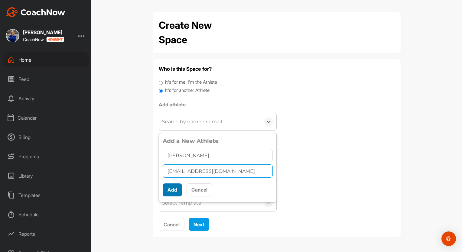
type input "[EMAIL_ADDRESS][DOMAIN_NAME]"
click at [174, 187] on button "Add" at bounding box center [172, 190] width 19 height 13
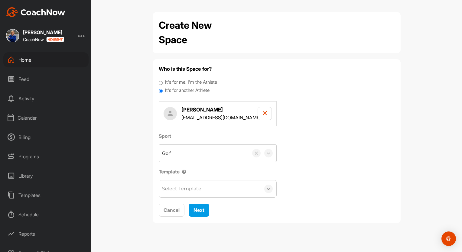
click at [266, 189] on icon at bounding box center [269, 189] width 6 height 6
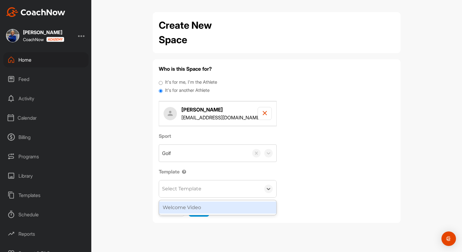
click at [194, 207] on div "Welcome Video" at bounding box center [217, 208] width 117 height 12
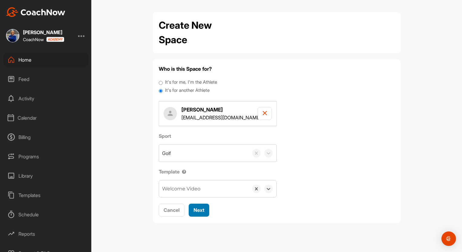
click at [201, 208] on span "Next" at bounding box center [199, 210] width 11 height 6
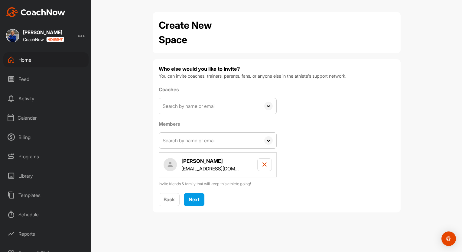
click at [269, 106] on icon at bounding box center [268, 106] width 8 height 8
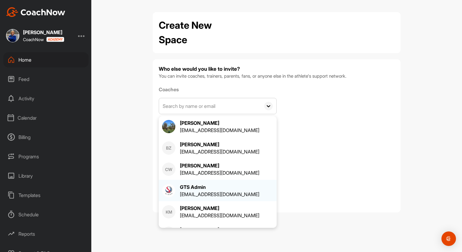
click at [195, 186] on div "GTS Admin" at bounding box center [220, 187] width 80 height 7
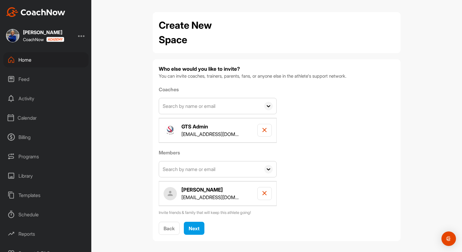
click at [264, 106] on icon at bounding box center [268, 106] width 8 height 8
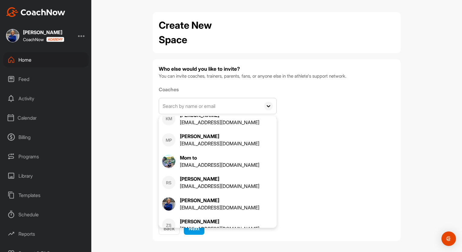
scroll to position [80, 0]
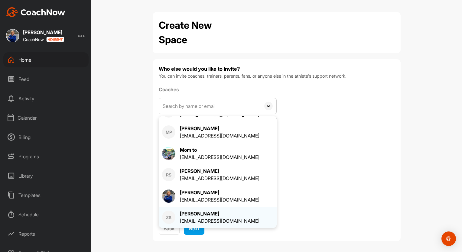
click at [189, 214] on div "[PERSON_NAME]" at bounding box center [220, 213] width 80 height 7
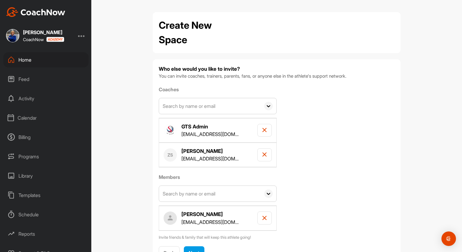
scroll to position [27, 0]
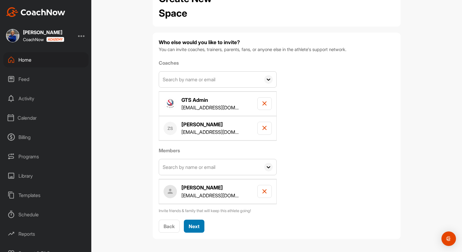
click at [191, 224] on span "Next" at bounding box center [194, 227] width 11 height 6
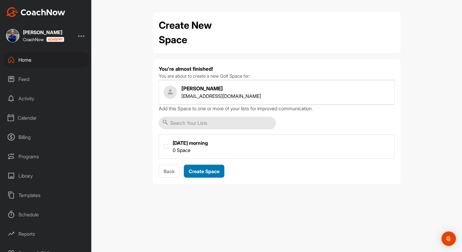
click at [206, 168] on div "Create Space" at bounding box center [204, 171] width 31 height 7
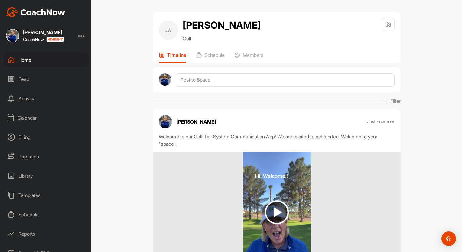
click at [23, 58] on div "Home" at bounding box center [45, 59] width 85 height 15
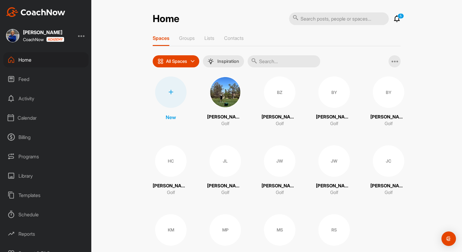
click at [168, 93] on icon at bounding box center [170, 92] width 5 height 5
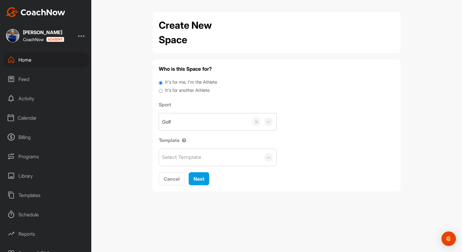
click at [162, 91] on input "It's for another Athlete" at bounding box center [161, 91] width 4 height 8
radio input "true"
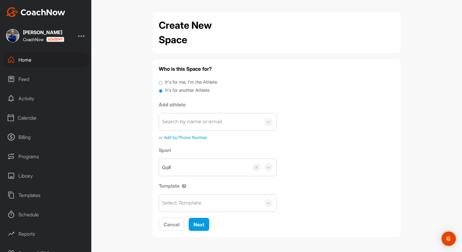
click at [175, 122] on div "Search by name or email" at bounding box center [192, 121] width 60 height 7
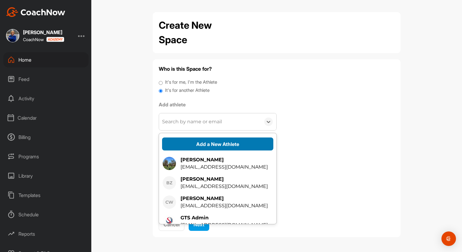
click at [206, 143] on button "Add a New Athlete" at bounding box center [217, 144] width 111 height 13
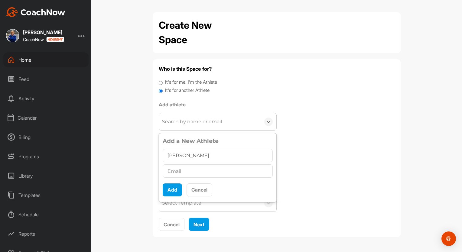
type input "[PERSON_NAME]"
click at [171, 170] on input "text" at bounding box center [218, 171] width 110 height 13
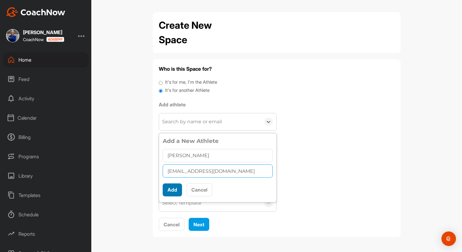
type input "[EMAIL_ADDRESS][DOMAIN_NAME]"
click at [174, 188] on button "Add" at bounding box center [172, 190] width 19 height 13
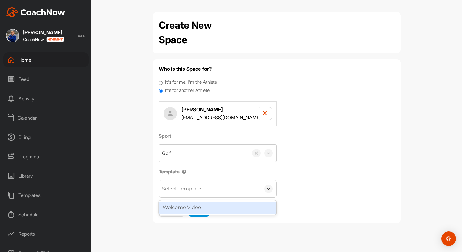
click at [266, 189] on icon at bounding box center [269, 189] width 6 height 6
click at [200, 208] on div "Welcome Video" at bounding box center [217, 208] width 117 height 12
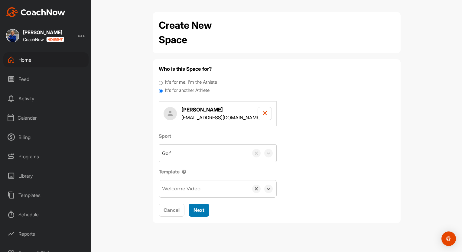
click at [200, 207] on span "Next" at bounding box center [199, 210] width 11 height 6
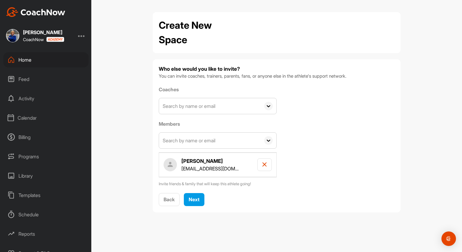
click at [270, 104] on icon at bounding box center [268, 106] width 8 height 8
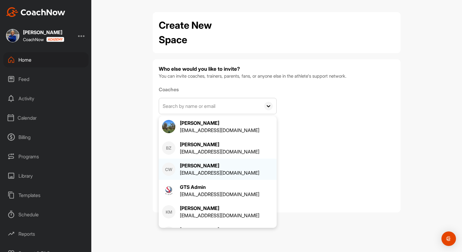
click at [210, 166] on div "[PERSON_NAME]" at bounding box center [220, 165] width 80 height 7
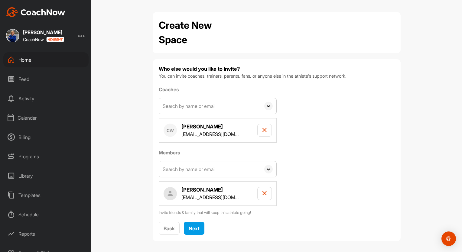
click at [268, 106] on icon at bounding box center [268, 106] width 8 height 8
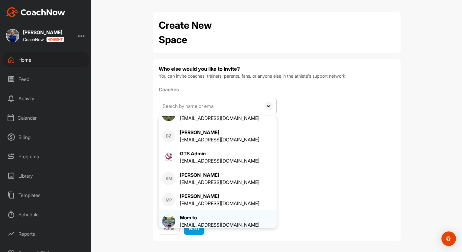
scroll to position [12, 0]
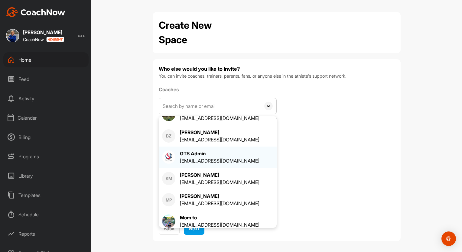
click at [191, 154] on div "GTS Admin" at bounding box center [220, 153] width 80 height 7
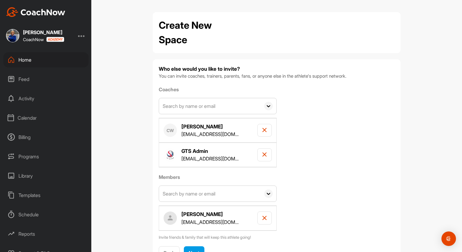
scroll to position [27, 0]
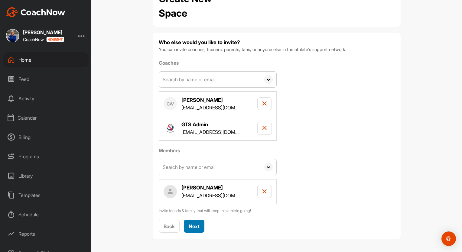
click at [190, 224] on span "Next" at bounding box center [194, 227] width 11 height 6
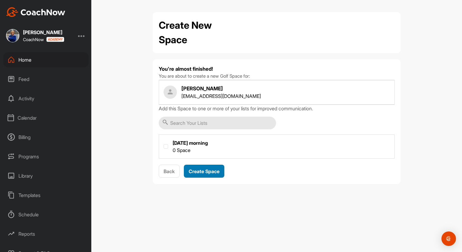
click at [203, 171] on span "Create Space" at bounding box center [204, 171] width 31 height 6
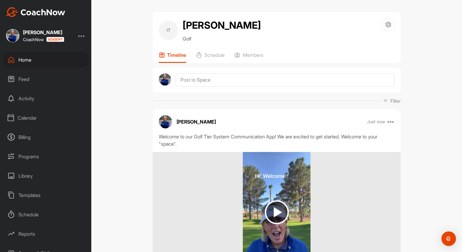
click at [25, 60] on div "Home" at bounding box center [45, 59] width 85 height 15
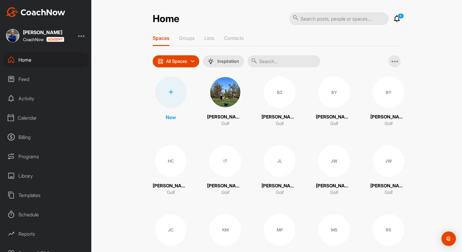
click at [168, 90] on icon at bounding box center [170, 92] width 5 height 5
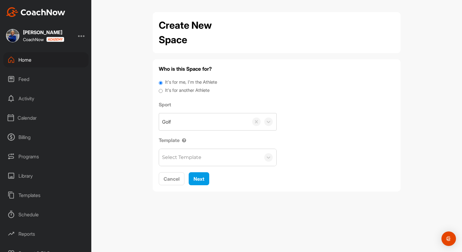
click at [163, 91] on div "It's for another Athlete" at bounding box center [277, 91] width 236 height 8
click at [161, 91] on input "It's for another Athlete" at bounding box center [161, 91] width 4 height 8
radio input "true"
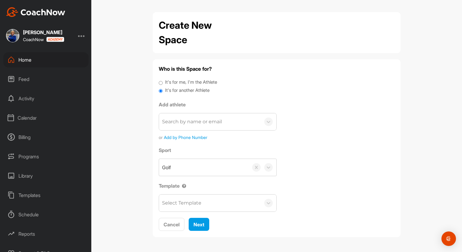
click at [180, 121] on div "Search by name or email" at bounding box center [192, 121] width 60 height 7
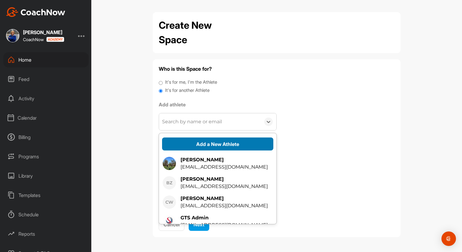
click at [207, 145] on button "Add a New Athlete" at bounding box center [217, 144] width 111 height 13
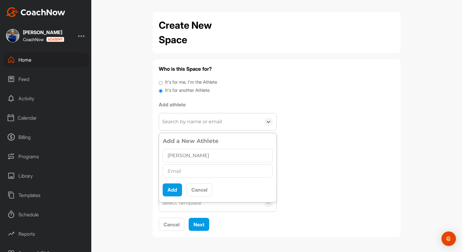
type input "[PERSON_NAME]"
click at [172, 172] on input "text" at bounding box center [218, 171] width 110 height 13
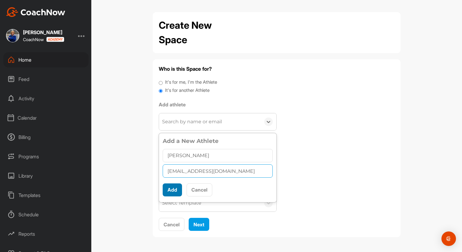
type input "[EMAIL_ADDRESS][DOMAIN_NAME]"
click at [173, 188] on button "Add" at bounding box center [172, 190] width 19 height 13
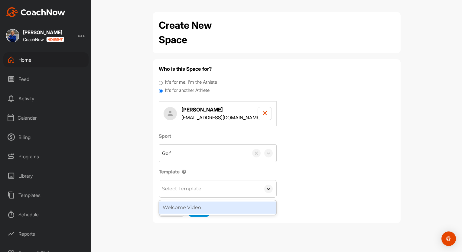
click at [267, 190] on icon at bounding box center [269, 189] width 6 height 6
click at [191, 209] on div "Welcome Video" at bounding box center [217, 208] width 117 height 12
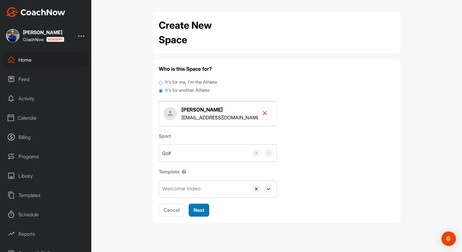
click at [200, 208] on span "Next" at bounding box center [199, 210] width 11 height 6
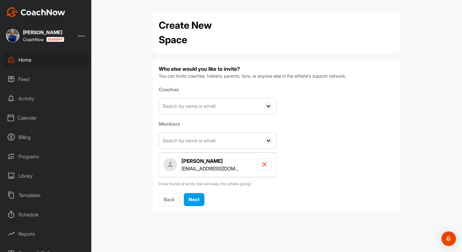
click at [270, 106] on icon at bounding box center [268, 106] width 8 height 8
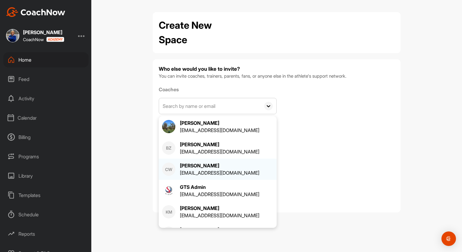
click at [202, 166] on div "[PERSON_NAME]" at bounding box center [220, 165] width 80 height 7
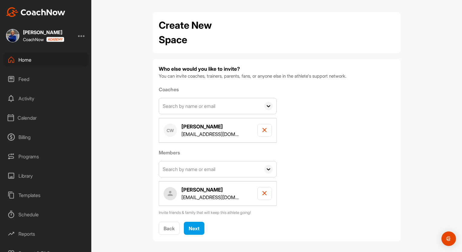
click at [266, 105] on icon at bounding box center [268, 106] width 8 height 8
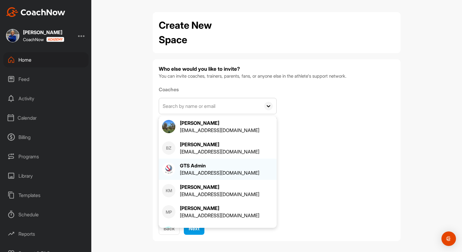
click at [196, 168] on div "GTS Admin" at bounding box center [220, 165] width 80 height 7
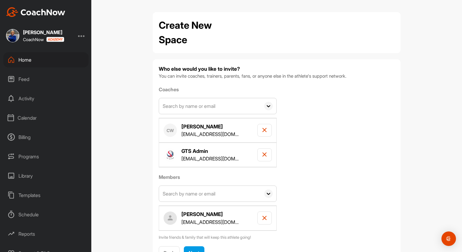
scroll to position [27, 0]
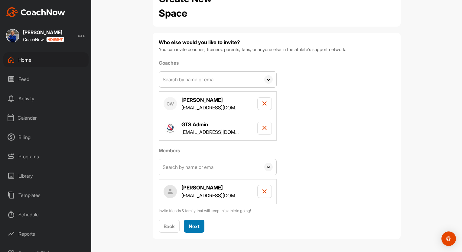
click at [192, 224] on span "Next" at bounding box center [194, 227] width 11 height 6
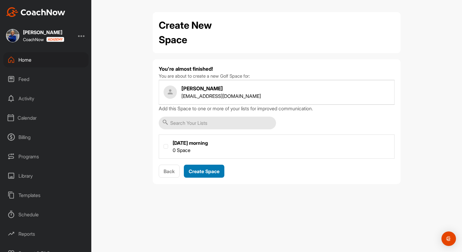
click at [204, 168] on div "Create Space" at bounding box center [204, 171] width 31 height 7
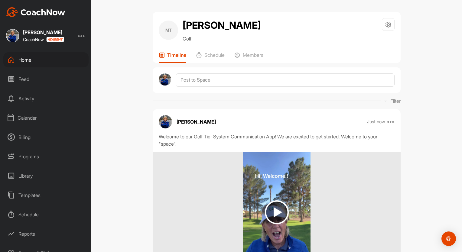
click at [24, 59] on div "Home" at bounding box center [45, 59] width 85 height 15
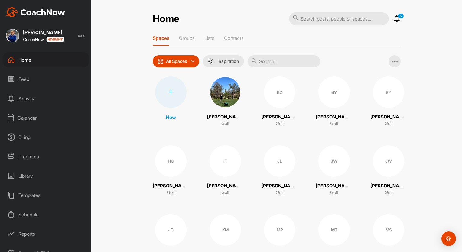
click at [168, 93] on icon at bounding box center [170, 92] width 5 height 5
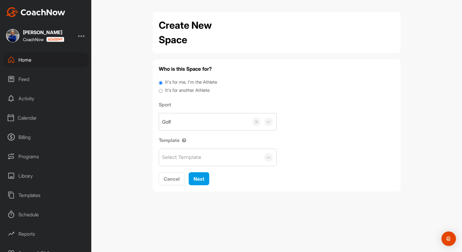
click at [162, 92] on input "It's for another Athlete" at bounding box center [161, 91] width 4 height 8
radio input "true"
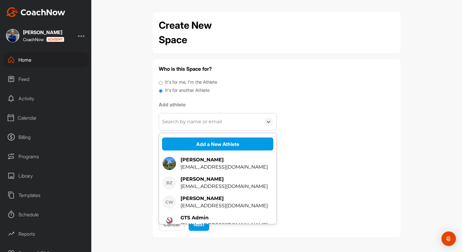
click at [180, 122] on div "Search by name or email" at bounding box center [192, 121] width 60 height 7
click at [207, 142] on button "Add a New Athlete" at bounding box center [217, 144] width 111 height 13
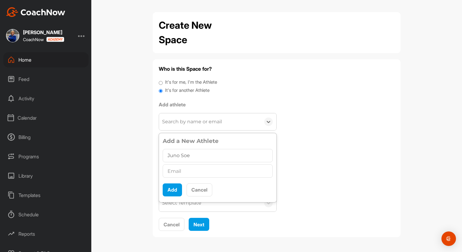
type input "Juno Soe"
click at [173, 169] on input "text" at bounding box center [218, 171] width 110 height 13
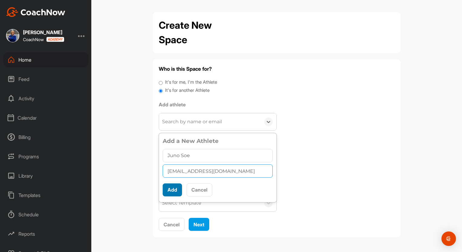
type input "[EMAIL_ADDRESS][DOMAIN_NAME]"
click at [172, 188] on button "Add" at bounding box center [172, 190] width 19 height 13
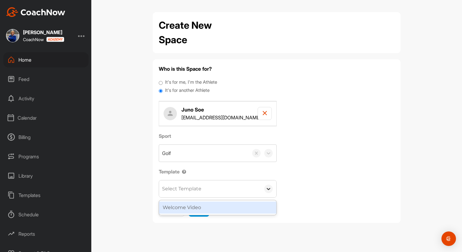
click at [268, 189] on icon at bounding box center [269, 189] width 6 height 6
click at [189, 208] on div "Welcome Video" at bounding box center [217, 208] width 117 height 12
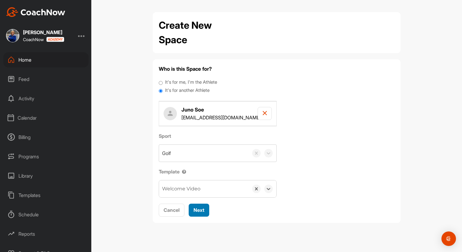
click at [197, 210] on span "Next" at bounding box center [199, 210] width 11 height 6
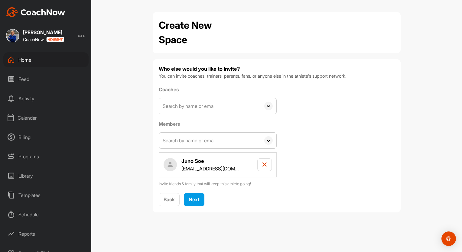
click at [269, 106] on icon at bounding box center [268, 106] width 8 height 8
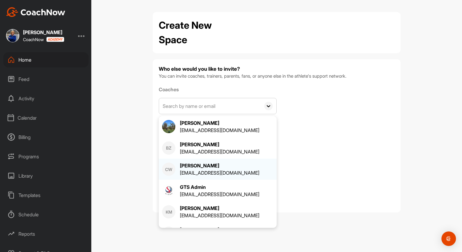
click at [203, 171] on div "[EMAIL_ADDRESS][DOMAIN_NAME]" at bounding box center [220, 172] width 80 height 7
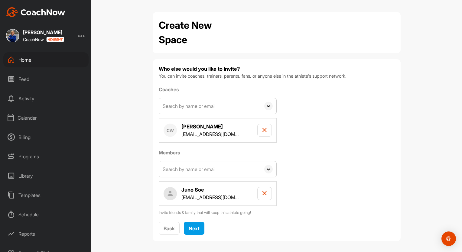
click at [267, 104] on icon at bounding box center [268, 106] width 8 height 8
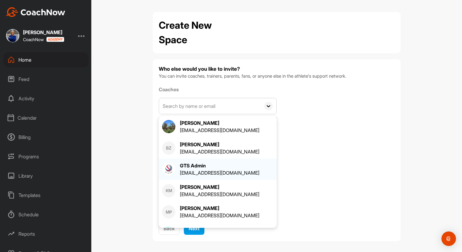
click at [189, 166] on div "GTS Admin" at bounding box center [220, 165] width 80 height 7
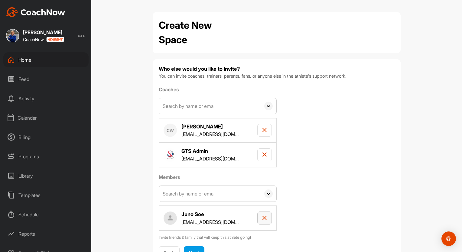
scroll to position [27, 0]
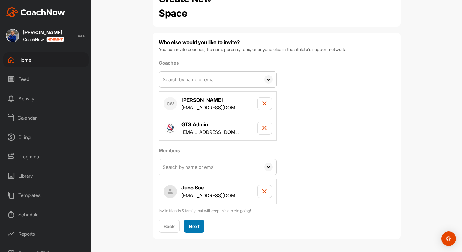
click at [192, 224] on span "Next" at bounding box center [194, 227] width 11 height 6
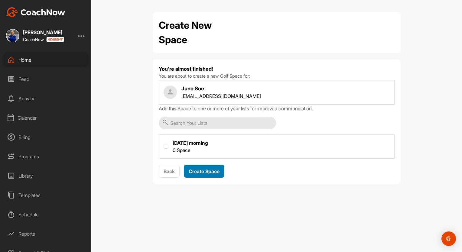
click at [201, 171] on span "Create Space" at bounding box center [204, 171] width 31 height 6
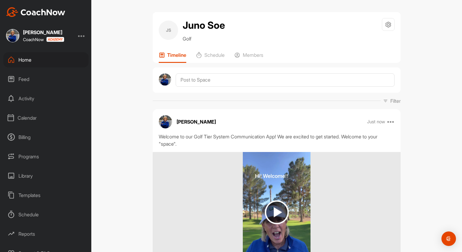
click at [22, 59] on div "Home" at bounding box center [45, 59] width 85 height 15
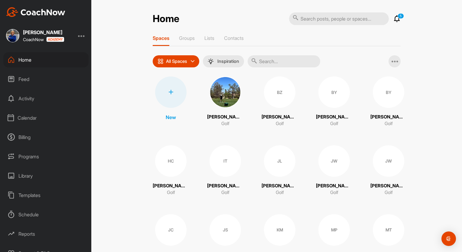
click at [169, 90] on icon at bounding box center [170, 92] width 5 height 5
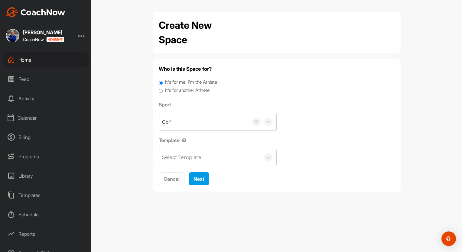
click at [161, 92] on input "It's for another Athlete" at bounding box center [161, 91] width 4 height 8
radio input "true"
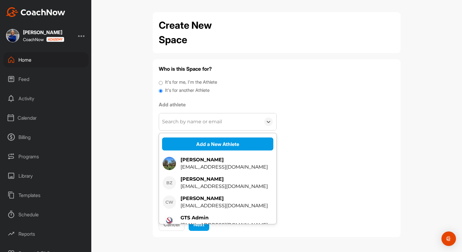
click at [175, 125] on div "Search by name or email" at bounding box center [192, 121] width 60 height 7
click at [204, 143] on button "Add a New Athlete" at bounding box center [217, 144] width 111 height 13
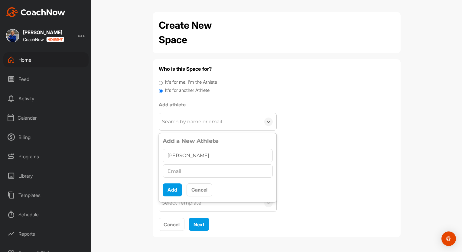
type input "[PERSON_NAME]"
click at [173, 172] on input "text" at bounding box center [218, 171] width 110 height 13
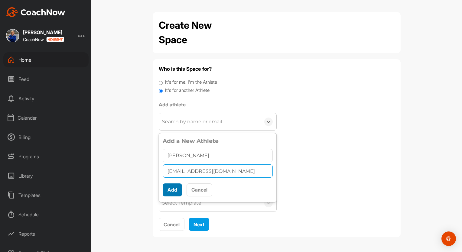
type input "[EMAIL_ADDRESS][DOMAIN_NAME]"
click at [174, 190] on button "Add" at bounding box center [172, 190] width 19 height 13
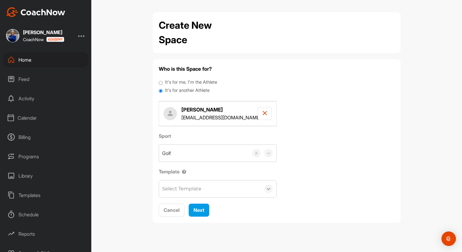
click at [268, 189] on icon at bounding box center [269, 189] width 4 height 2
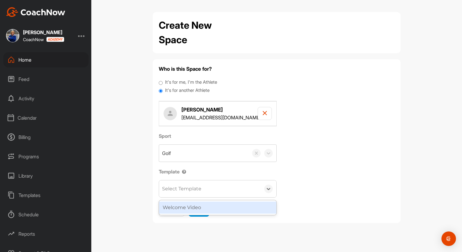
click at [189, 205] on div "Welcome Video" at bounding box center [217, 208] width 117 height 12
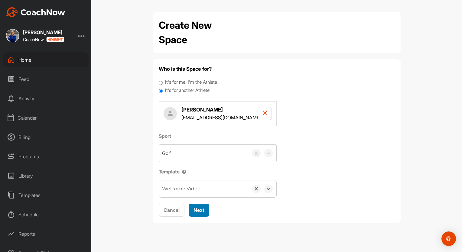
click at [198, 209] on span "Next" at bounding box center [199, 210] width 11 height 6
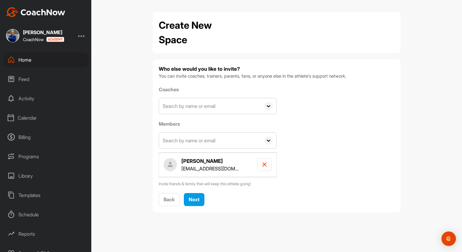
click at [268, 105] on icon at bounding box center [268, 106] width 8 height 8
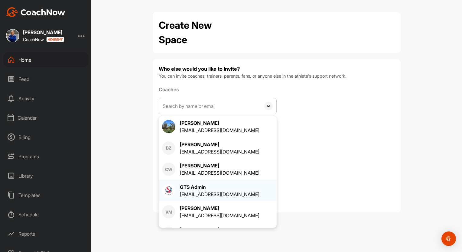
click at [198, 187] on div "GTS Admin" at bounding box center [220, 187] width 80 height 7
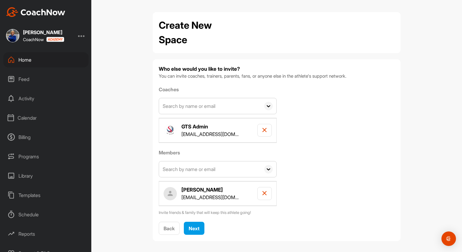
click at [267, 170] on icon at bounding box center [269, 169] width 4 height 2
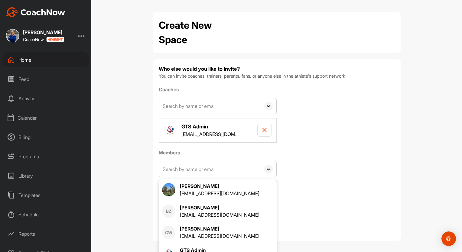
click at [290, 161] on div "Coaches [PERSON_NAME] [EMAIL_ADDRESS][DOMAIN_NAME] BZ [PERSON_NAME] [PERSON_NAM…" at bounding box center [277, 151] width 236 height 130
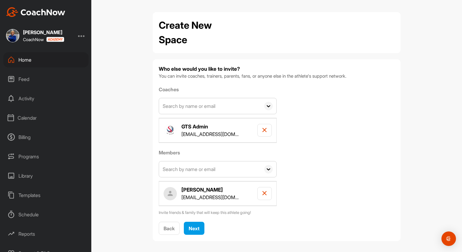
click at [265, 168] on icon at bounding box center [268, 169] width 8 height 8
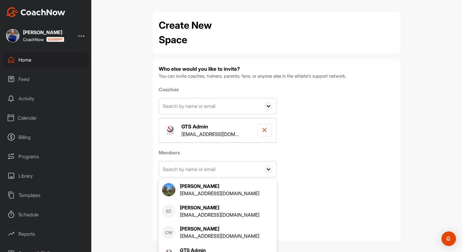
click at [166, 169] on input "text" at bounding box center [210, 170] width 102 height 16
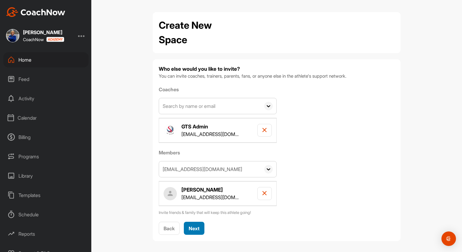
type input "[EMAIL_ADDRESS][DOMAIN_NAME]"
click at [192, 227] on span "Next" at bounding box center [194, 229] width 11 height 6
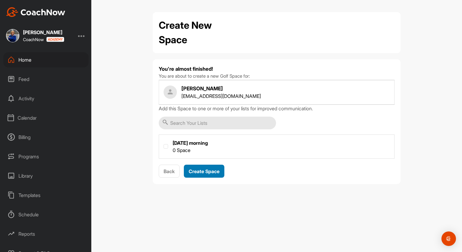
click at [201, 169] on span "Create Space" at bounding box center [204, 171] width 31 height 6
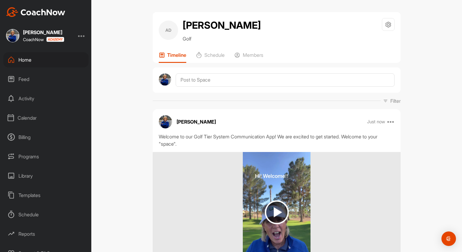
click at [23, 58] on div "Home" at bounding box center [45, 59] width 85 height 15
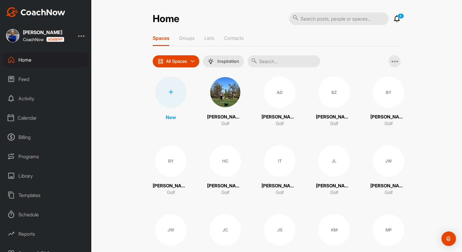
click at [168, 91] on icon at bounding box center [170, 92] width 5 height 5
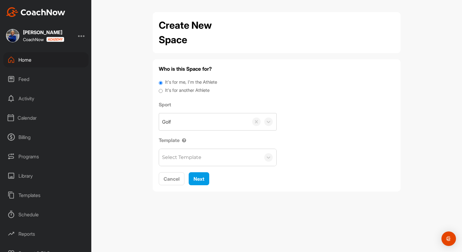
click at [161, 91] on input "It's for another Athlete" at bounding box center [161, 91] width 4 height 8
radio input "true"
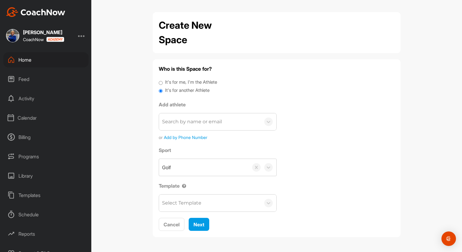
click at [175, 123] on div "Search by name or email" at bounding box center [192, 121] width 60 height 7
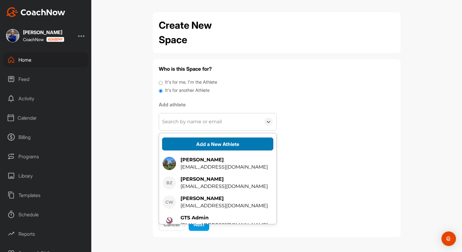
click at [201, 142] on button "Add a New Athlete" at bounding box center [217, 144] width 111 height 13
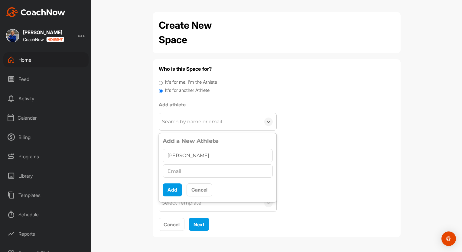
type input "[PERSON_NAME]"
click at [171, 170] on input "text" at bounding box center [218, 171] width 110 height 13
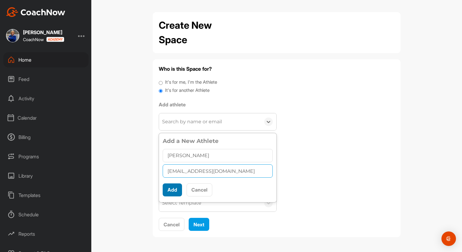
type input "[EMAIL_ADDRESS][DOMAIN_NAME]"
click at [174, 187] on button "Add" at bounding box center [172, 190] width 19 height 13
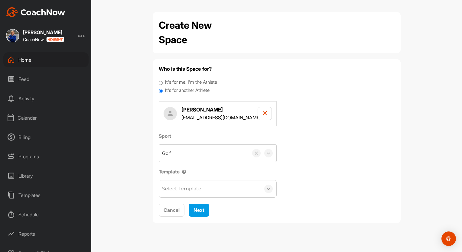
click at [268, 189] on icon at bounding box center [269, 189] width 4 height 2
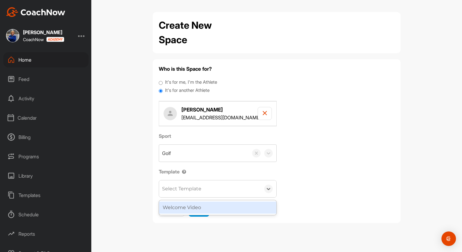
click at [201, 207] on div "Welcome Video" at bounding box center [217, 208] width 117 height 12
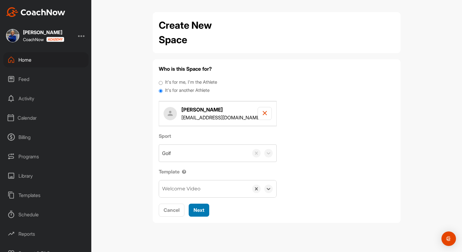
click at [199, 208] on span "Next" at bounding box center [199, 210] width 11 height 6
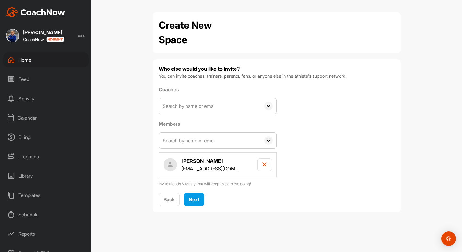
click at [270, 106] on icon at bounding box center [269, 106] width 4 height 2
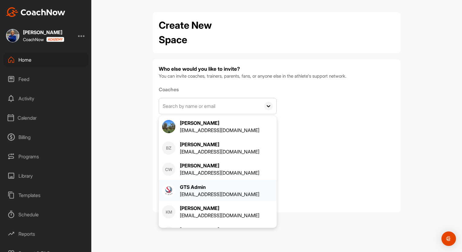
click at [196, 190] on div "GTS Admin" at bounding box center [220, 187] width 80 height 7
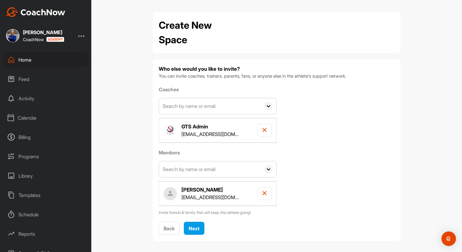
click at [267, 168] on icon at bounding box center [269, 169] width 4 height 2
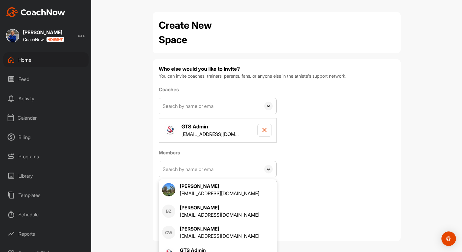
click at [168, 170] on input "text" at bounding box center [210, 170] width 102 height 16
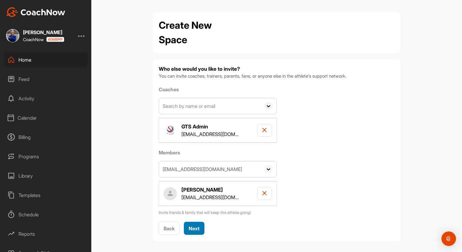
type input "[EMAIL_ADDRESS][DOMAIN_NAME]"
click at [192, 227] on span "Next" at bounding box center [194, 229] width 11 height 6
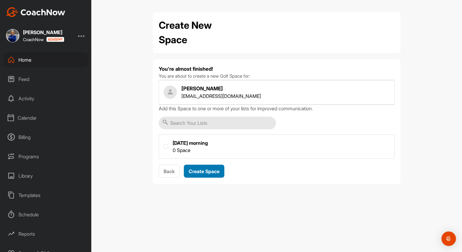
click at [202, 170] on span "Create Space" at bounding box center [204, 171] width 31 height 6
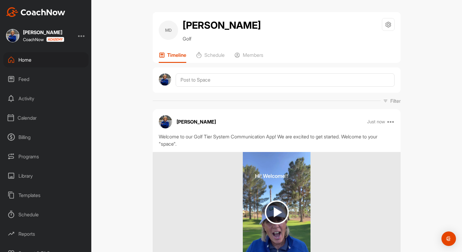
click at [25, 58] on div "Home" at bounding box center [45, 59] width 85 height 15
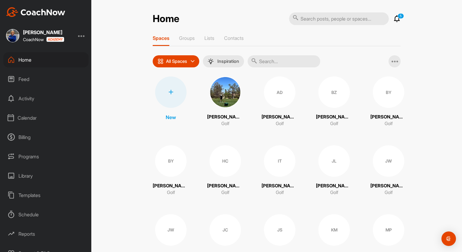
click at [168, 91] on icon at bounding box center [170, 92] width 5 height 5
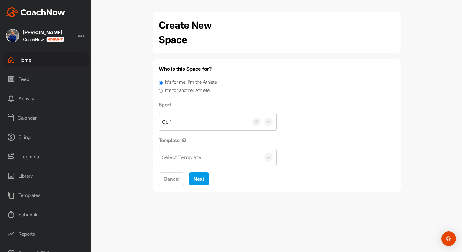
click at [162, 90] on input "It's for another Athlete" at bounding box center [161, 91] width 4 height 8
radio input "true"
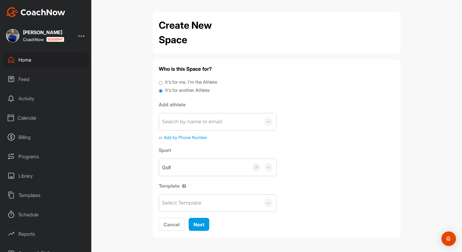
click at [171, 123] on div "Search by name or email" at bounding box center [192, 121] width 60 height 7
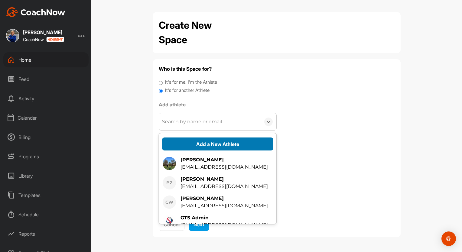
click at [201, 142] on button "Add a New Athlete" at bounding box center [217, 144] width 111 height 13
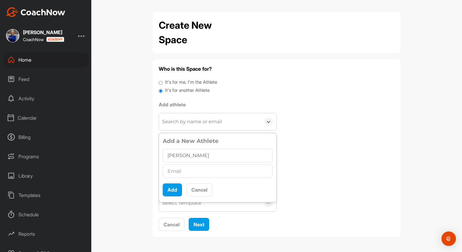
type input "[PERSON_NAME]"
click at [173, 172] on input "text" at bounding box center [218, 171] width 110 height 13
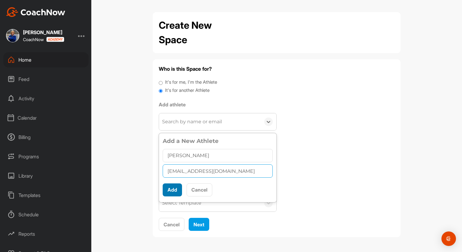
type input "[EMAIL_ADDRESS][DOMAIN_NAME]"
click at [175, 189] on button "Add" at bounding box center [172, 190] width 19 height 13
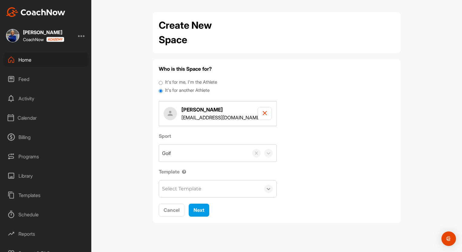
click at [267, 189] on icon at bounding box center [269, 189] width 6 height 6
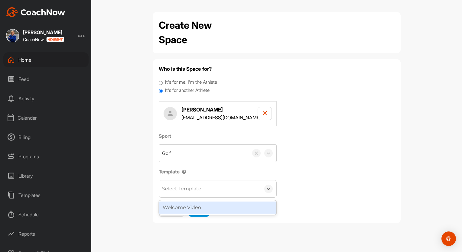
click at [189, 205] on div "Welcome Video" at bounding box center [217, 208] width 117 height 12
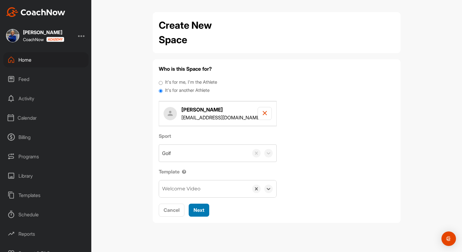
click at [199, 208] on span "Next" at bounding box center [199, 210] width 11 height 6
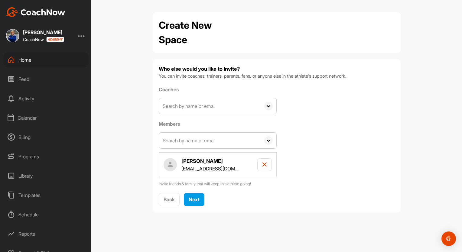
click at [269, 106] on icon at bounding box center [268, 106] width 8 height 8
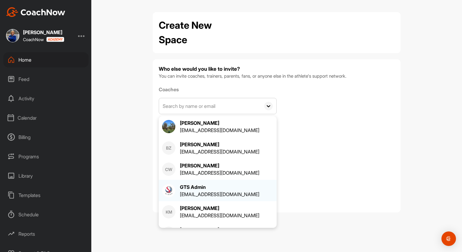
click at [195, 191] on div "[EMAIL_ADDRESS][DOMAIN_NAME]" at bounding box center [220, 194] width 80 height 7
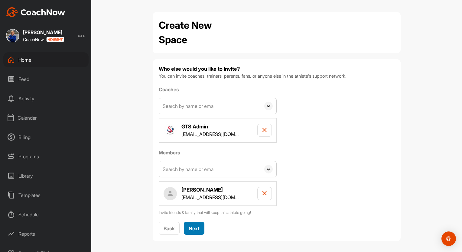
click at [190, 226] on span "Next" at bounding box center [194, 229] width 11 height 6
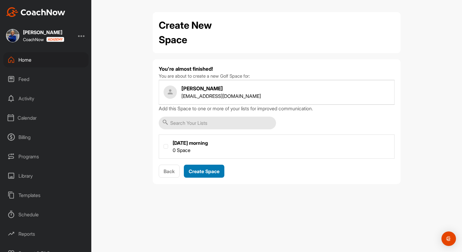
click at [203, 171] on span "Create Space" at bounding box center [204, 171] width 31 height 6
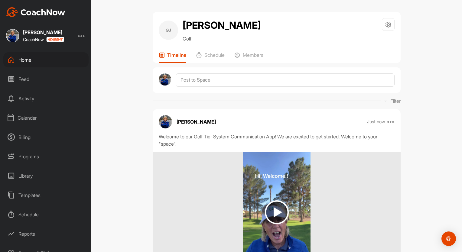
click at [31, 60] on div "Home" at bounding box center [45, 59] width 85 height 15
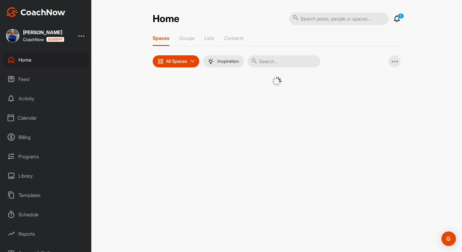
click at [31, 60] on div "Home" at bounding box center [45, 59] width 85 height 15
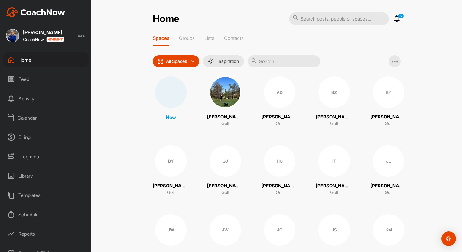
click at [168, 91] on icon at bounding box center [170, 92] width 5 height 5
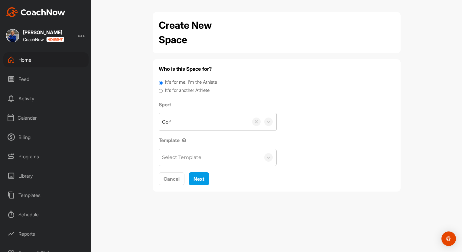
click at [160, 91] on input "It's for another Athlete" at bounding box center [161, 91] width 4 height 8
radio input "true"
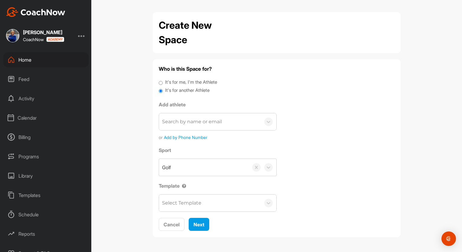
click at [173, 122] on div "Search by name or email" at bounding box center [192, 121] width 60 height 7
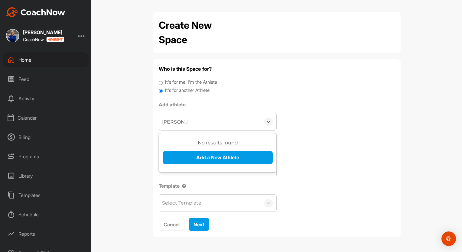
type input "[PERSON_NAME]"
click at [204, 157] on button "Add a New Athlete" at bounding box center [218, 157] width 110 height 13
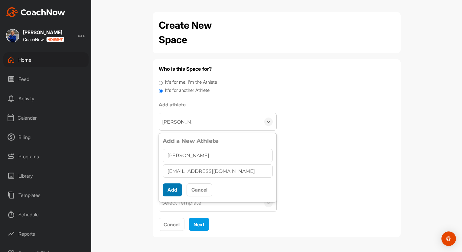
type input "[EMAIL_ADDRESS][DOMAIN_NAME]"
click at [174, 188] on button "Add" at bounding box center [172, 190] width 19 height 13
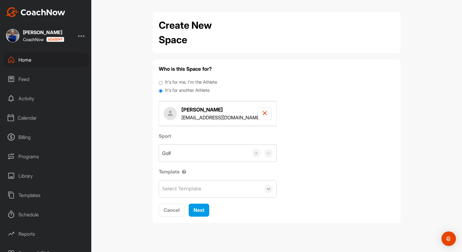
click at [266, 188] on icon at bounding box center [269, 189] width 6 height 6
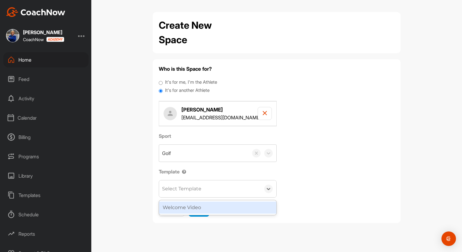
click at [188, 206] on div "Welcome Video" at bounding box center [217, 208] width 117 height 12
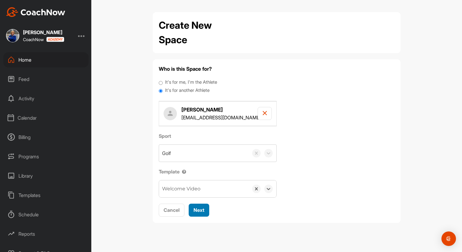
click at [198, 209] on span "Next" at bounding box center [199, 210] width 11 height 6
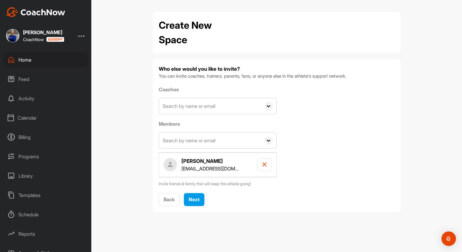
click at [268, 105] on icon at bounding box center [268, 106] width 8 height 8
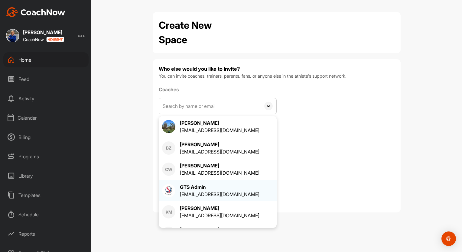
click at [196, 186] on div "GTS Admin" at bounding box center [220, 187] width 80 height 7
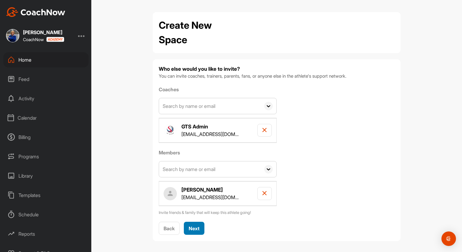
click at [192, 226] on span "Next" at bounding box center [194, 229] width 11 height 6
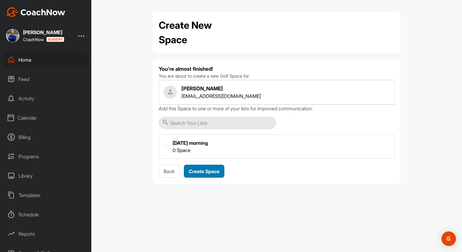
click at [203, 170] on span "Create Space" at bounding box center [204, 171] width 31 height 6
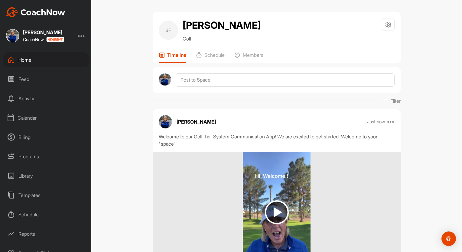
click at [26, 59] on div "Home" at bounding box center [45, 59] width 85 height 15
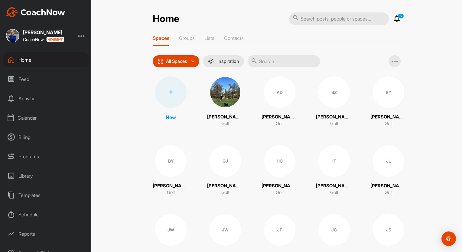
click at [168, 90] on icon at bounding box center [170, 92] width 5 height 5
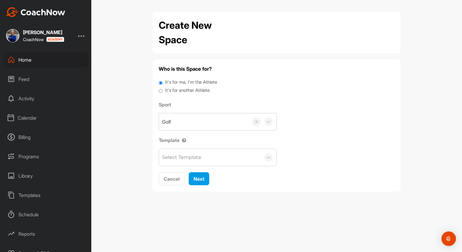
click at [160, 90] on input "It's for another Athlete" at bounding box center [161, 91] width 4 height 8
radio input "true"
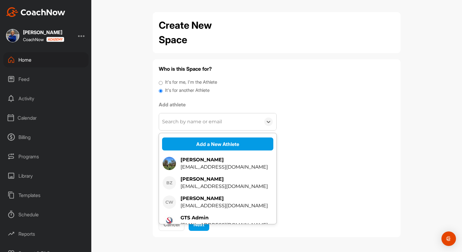
click at [170, 120] on div "Search by name or email" at bounding box center [192, 121] width 60 height 7
click at [202, 145] on button "Add a New Athlete" at bounding box center [217, 144] width 111 height 13
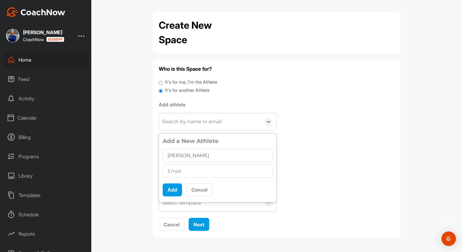
type input "[PERSON_NAME]"
click at [172, 170] on input "text" at bounding box center [218, 171] width 110 height 13
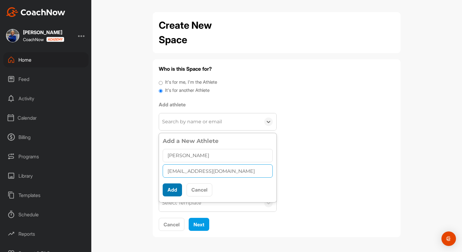
type input "[EMAIL_ADDRESS][DOMAIN_NAME]"
click at [171, 189] on button "Add" at bounding box center [172, 190] width 19 height 13
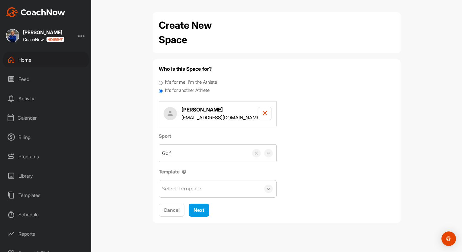
click at [269, 189] on icon at bounding box center [269, 189] width 4 height 2
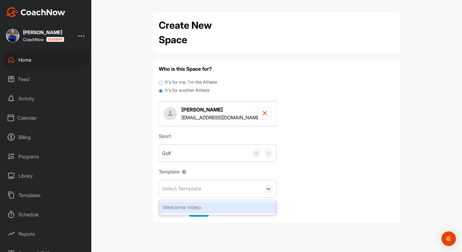
click at [195, 207] on div "Welcome Video" at bounding box center [217, 208] width 117 height 12
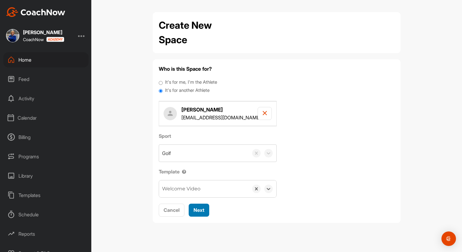
click at [198, 210] on span "Next" at bounding box center [199, 210] width 11 height 6
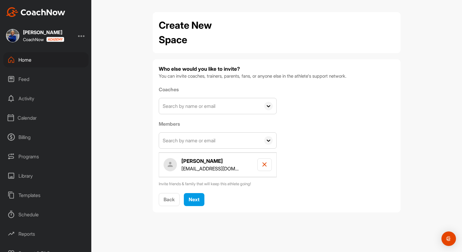
click at [269, 105] on icon at bounding box center [268, 106] width 8 height 8
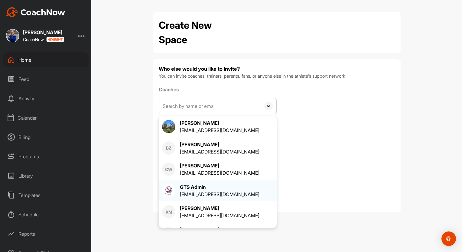
click at [197, 188] on div "GTS Admin" at bounding box center [220, 187] width 80 height 7
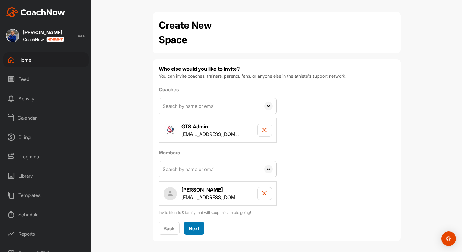
click at [191, 228] on span "Next" at bounding box center [194, 229] width 11 height 6
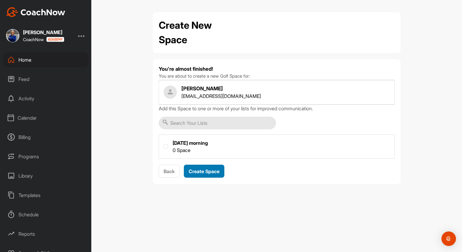
click at [204, 170] on span "Create Space" at bounding box center [204, 171] width 31 height 6
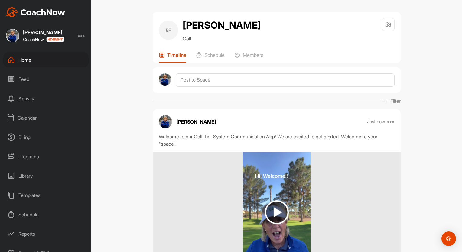
click at [25, 59] on div "Home" at bounding box center [45, 59] width 85 height 15
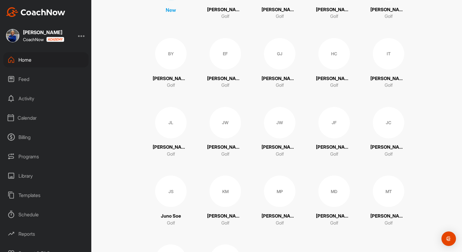
scroll to position [108, 0]
